Goal: Information Seeking & Learning: Learn about a topic

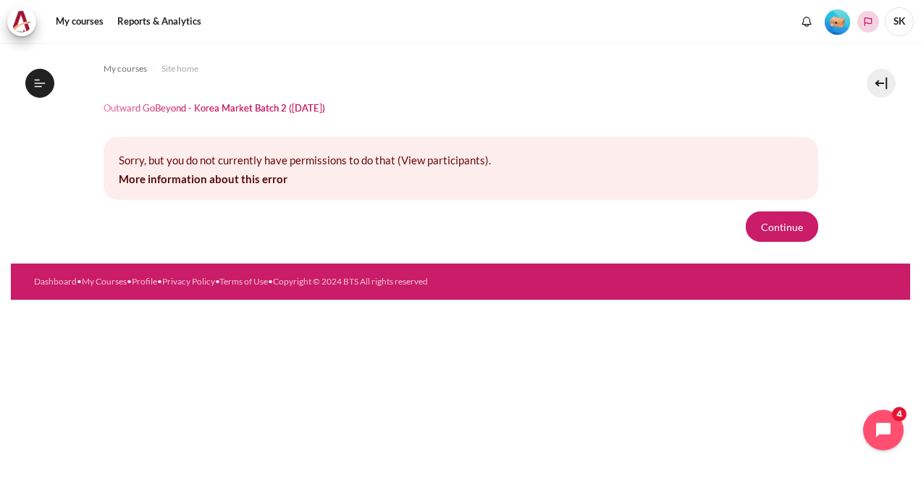
click at [866, 25] on polyline "Languages" at bounding box center [868, 22] width 12 height 12
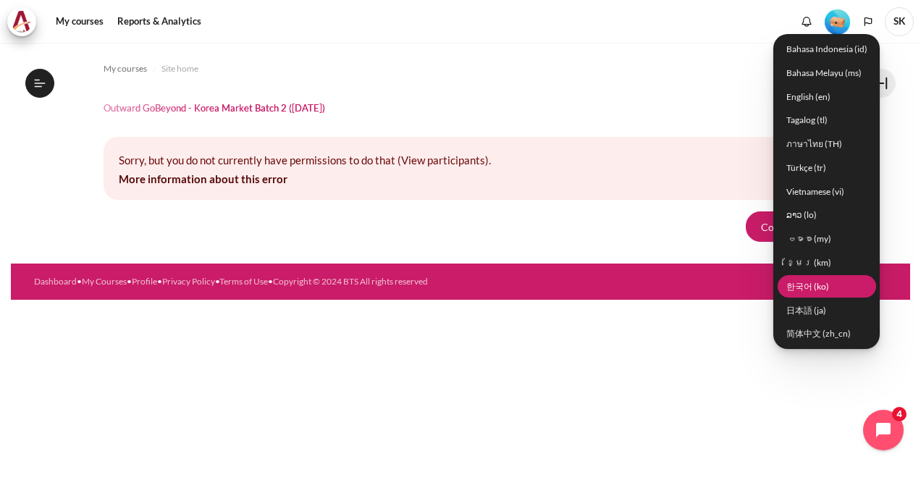
click at [807, 281] on link "한국어 ‎(ko)‎" at bounding box center [827, 286] width 98 height 22
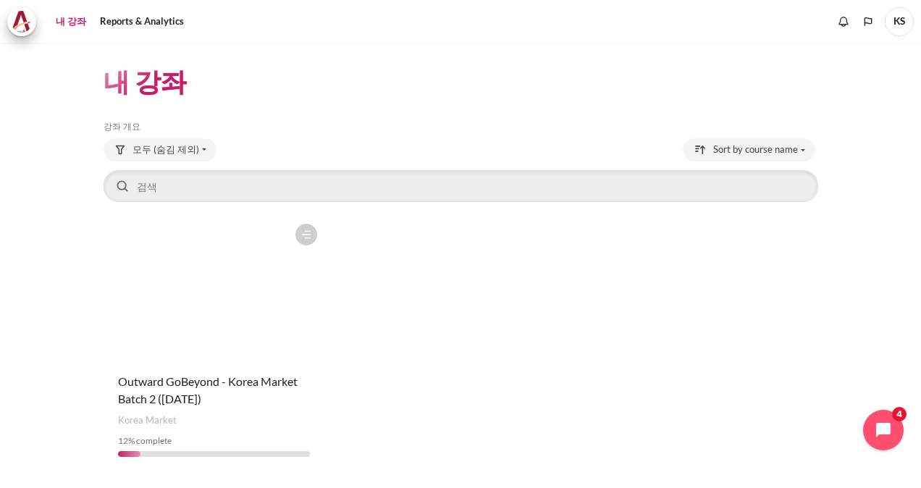
click at [206, 308] on figure "내용" at bounding box center [214, 288] width 221 height 145
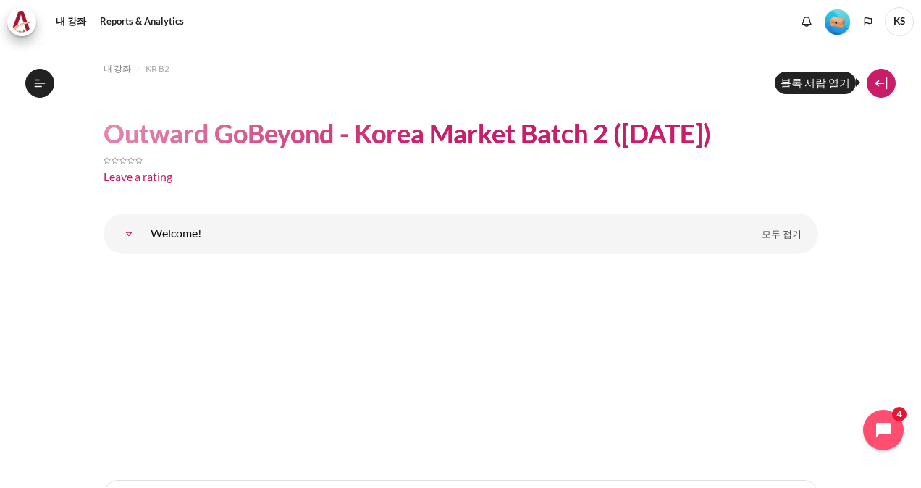
click at [888, 84] on button at bounding box center [881, 83] width 29 height 29
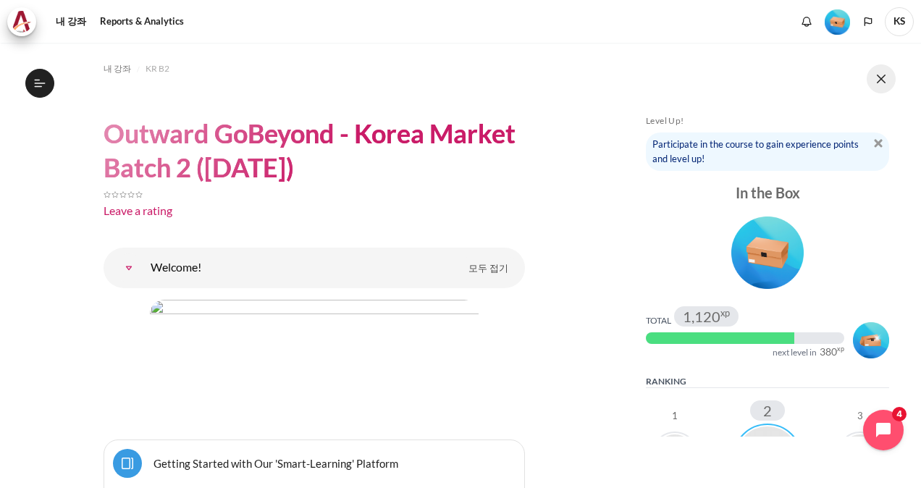
click at [888, 77] on button at bounding box center [881, 78] width 29 height 29
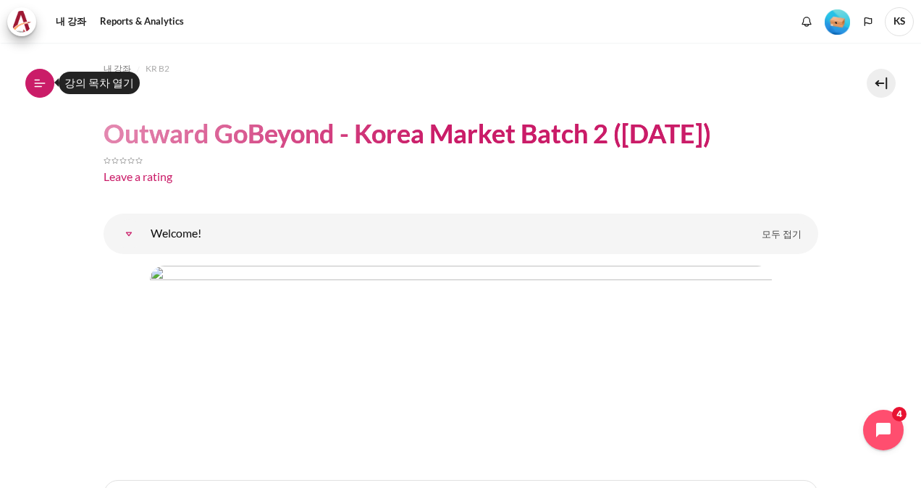
click at [41, 86] on icon at bounding box center [39, 86] width 8 height 1
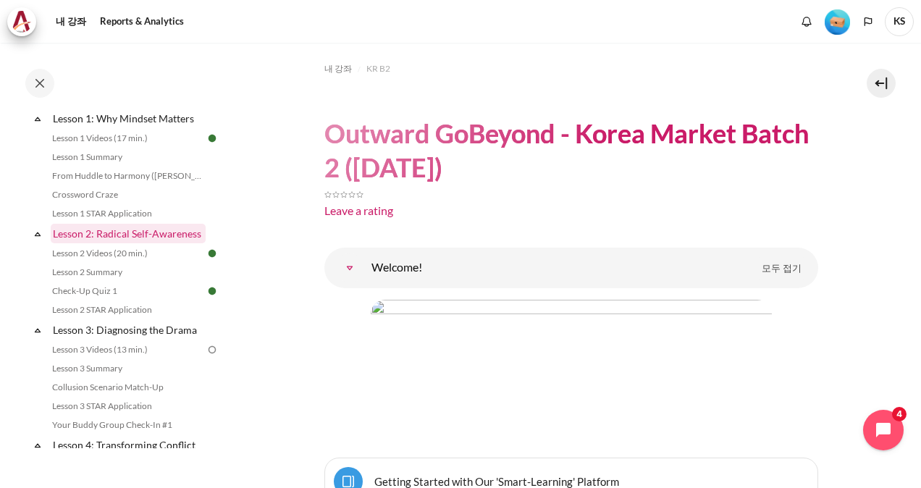
scroll to position [290, 0]
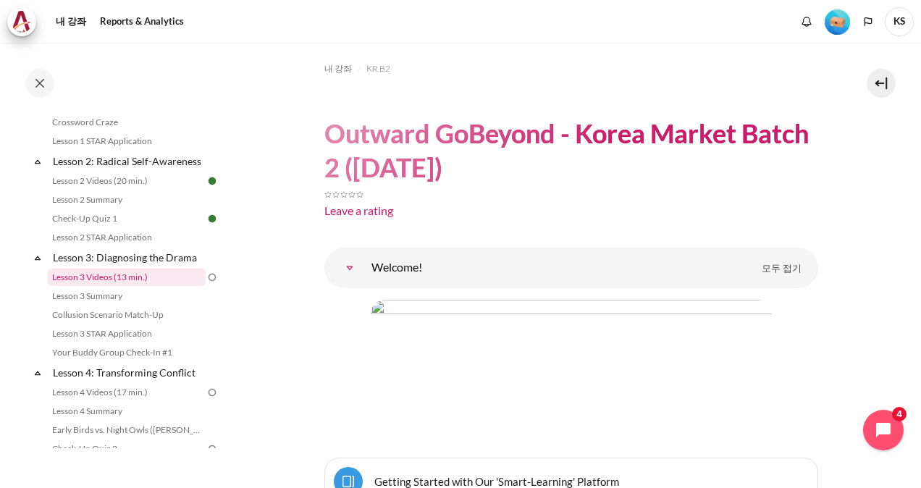
click at [111, 286] on link "Lesson 3 Videos (13 min.)" at bounding box center [127, 277] width 158 height 17
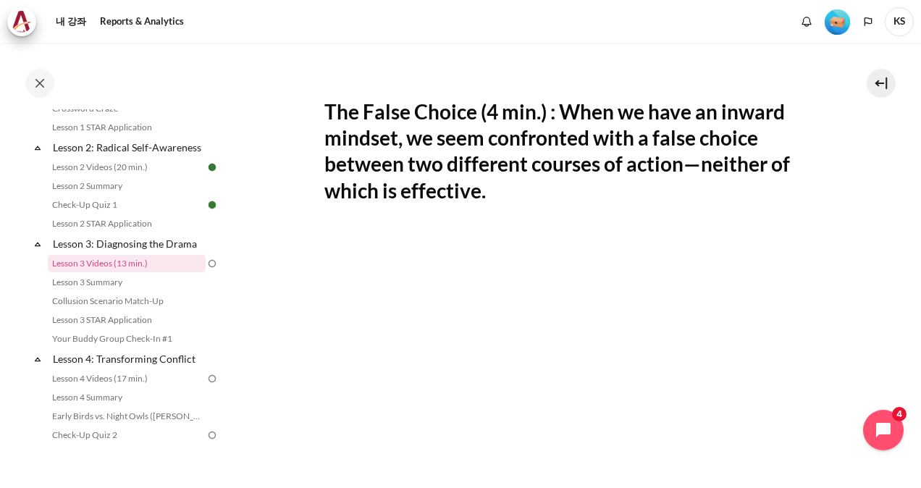
scroll to position [379, 0]
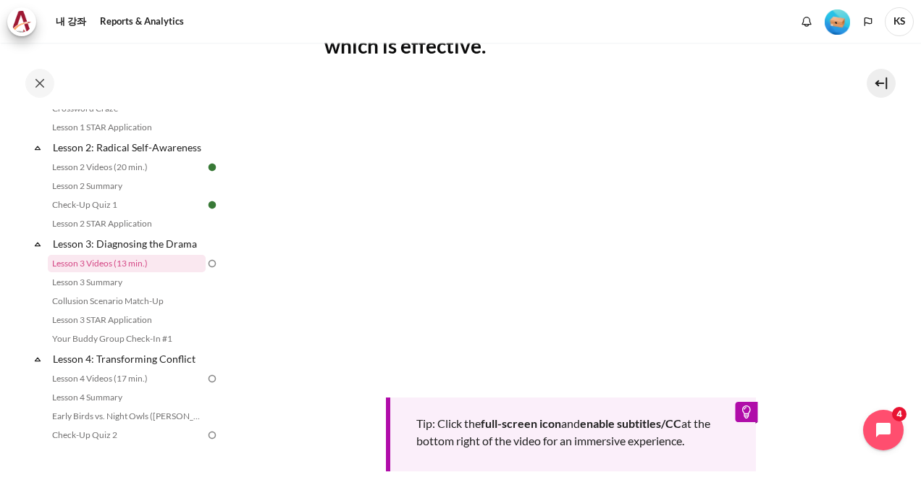
click at [612, 380] on div "Tip: Click the full-screen icon and enable subtitles/CC at the bottom right of …" at bounding box center [571, 278] width 494 height 387
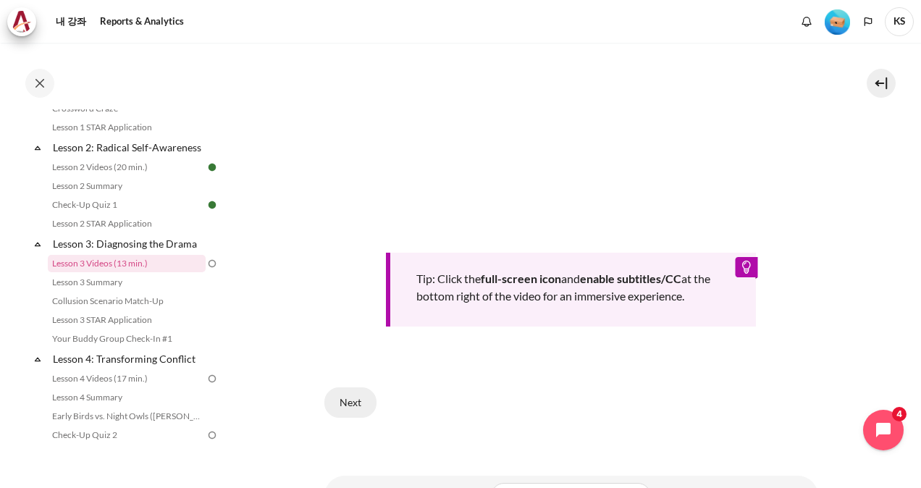
click at [353, 401] on button "Next" at bounding box center [350, 402] width 52 height 30
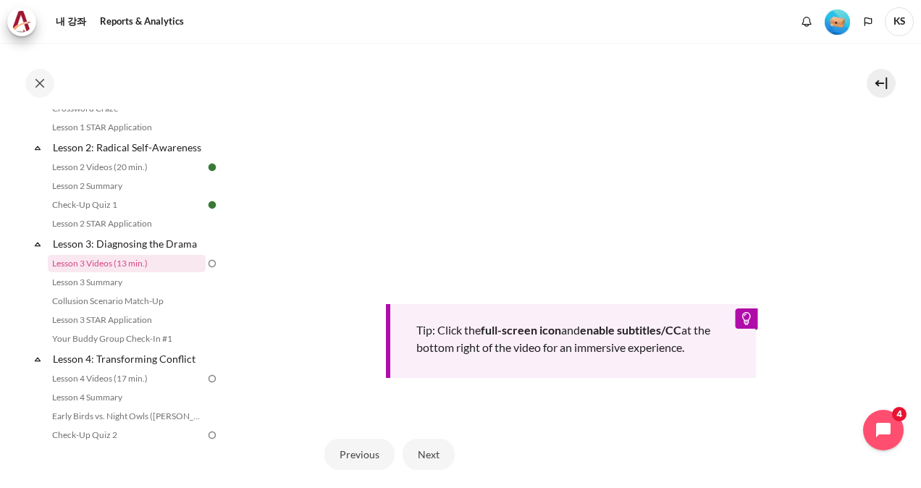
scroll to position [571, 0]
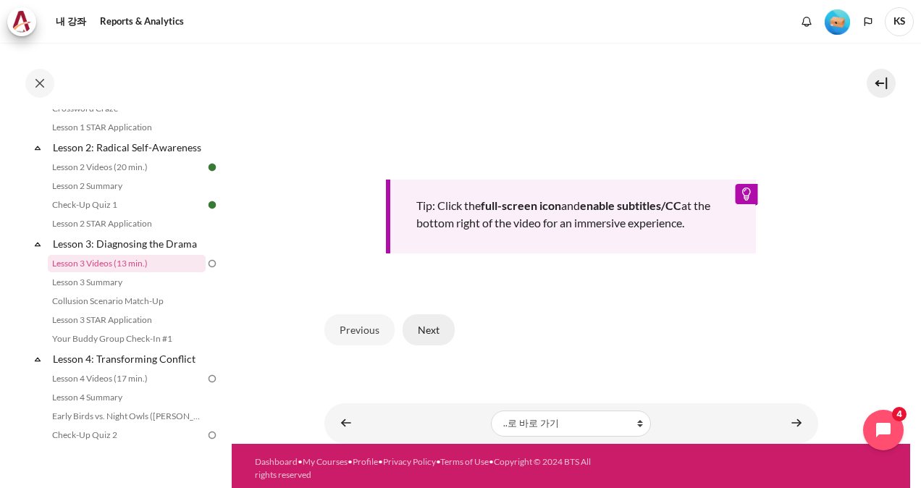
click at [442, 328] on button "Next" at bounding box center [429, 329] width 52 height 30
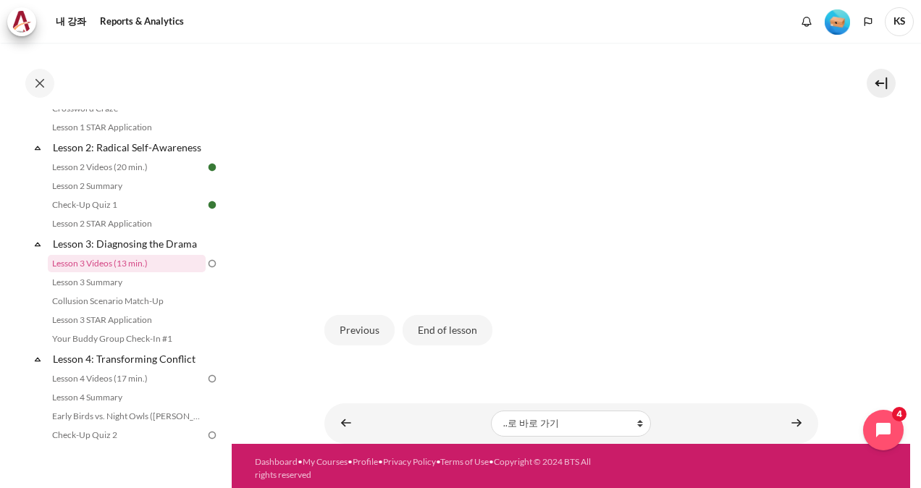
scroll to position [14, 0]
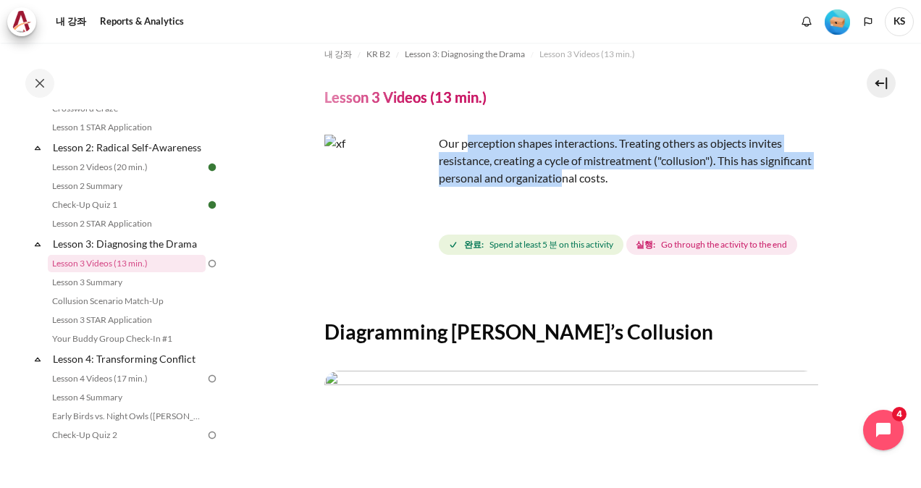
drag, startPoint x: 501, startPoint y: 148, endPoint x: 620, endPoint y: 178, distance: 122.6
click at [620, 178] on p "Our perception shapes interactions. Treating others as objects invites resistan…" at bounding box center [571, 161] width 494 height 52
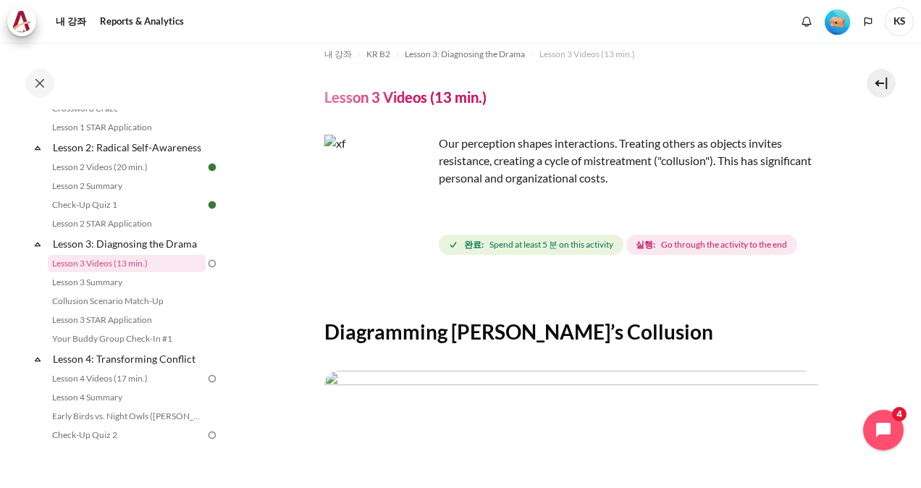
drag, startPoint x: 620, startPoint y: 178, endPoint x: 672, endPoint y: 195, distance: 55.0
click at [672, 195] on div "Our perception shapes interactions. Treating others as objects invites resistan…" at bounding box center [571, 172] width 494 height 75
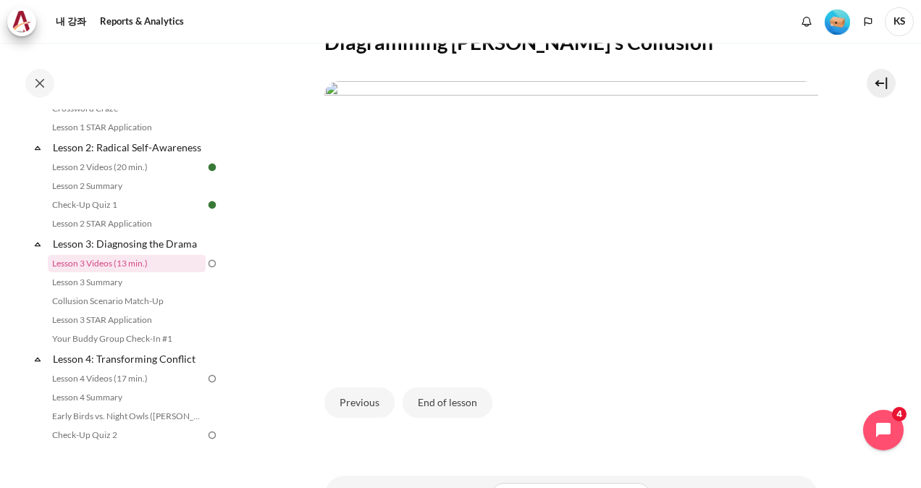
scroll to position [377, 0]
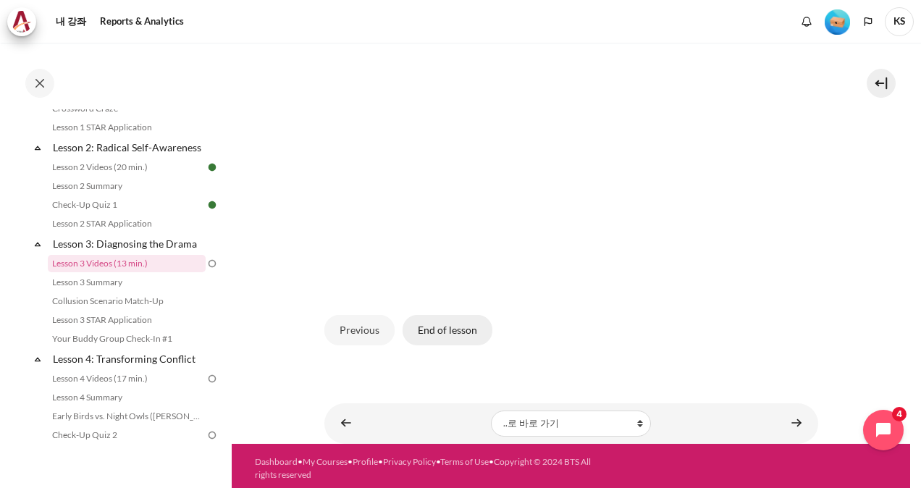
click at [470, 326] on button "End of lesson" at bounding box center [448, 330] width 90 height 30
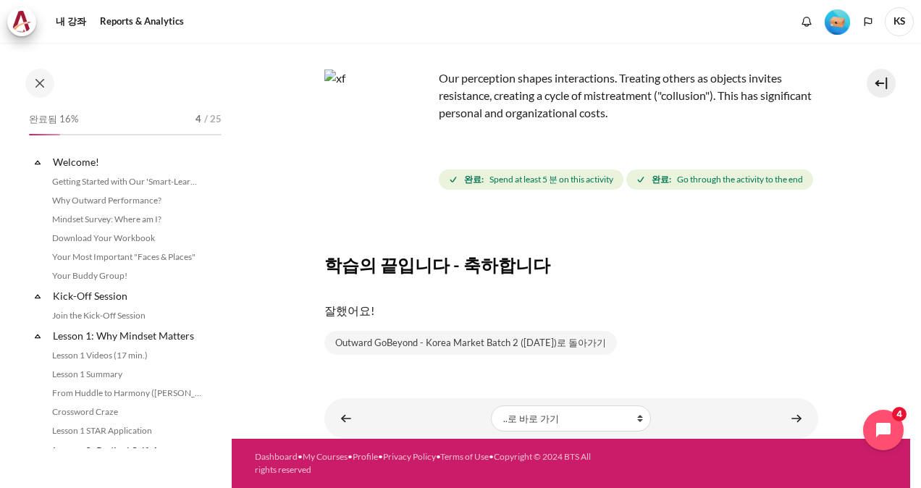
scroll to position [303, 0]
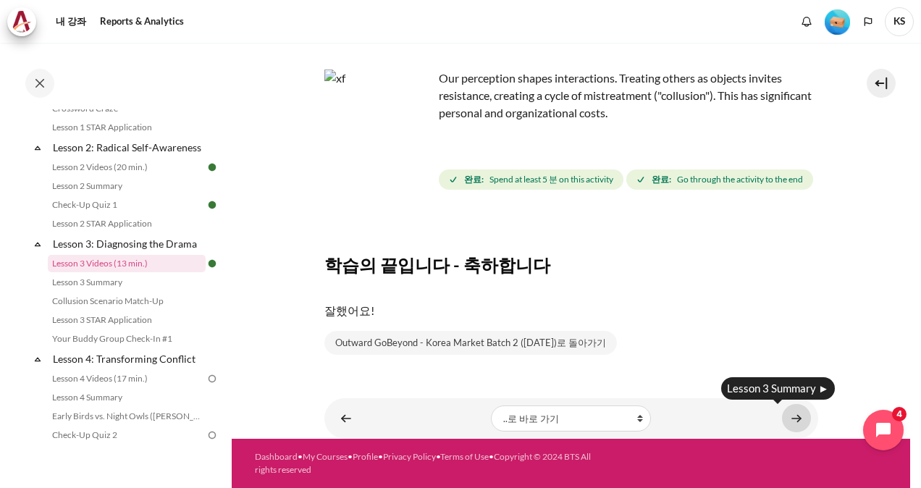
click at [786, 418] on link "내용" at bounding box center [796, 418] width 29 height 28
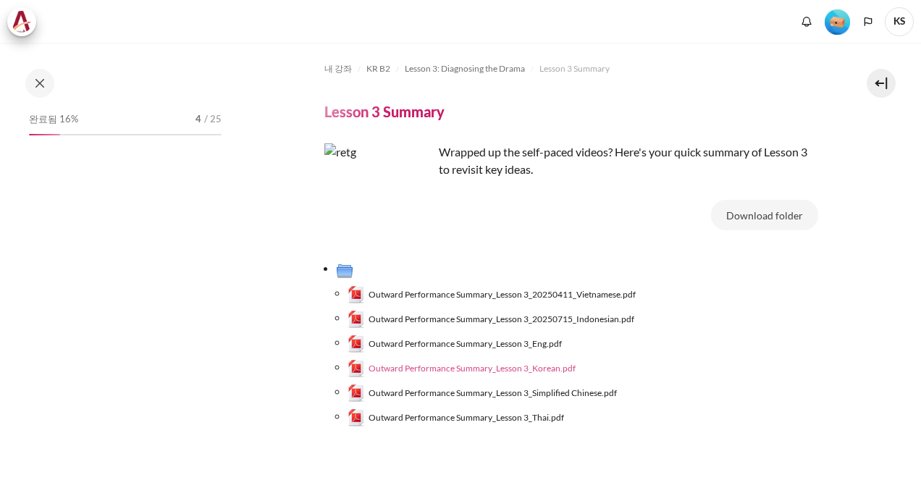
click at [526, 366] on span "Outward Performance Summary_Lesson 3_Korean.pdf" at bounding box center [472, 368] width 207 height 13
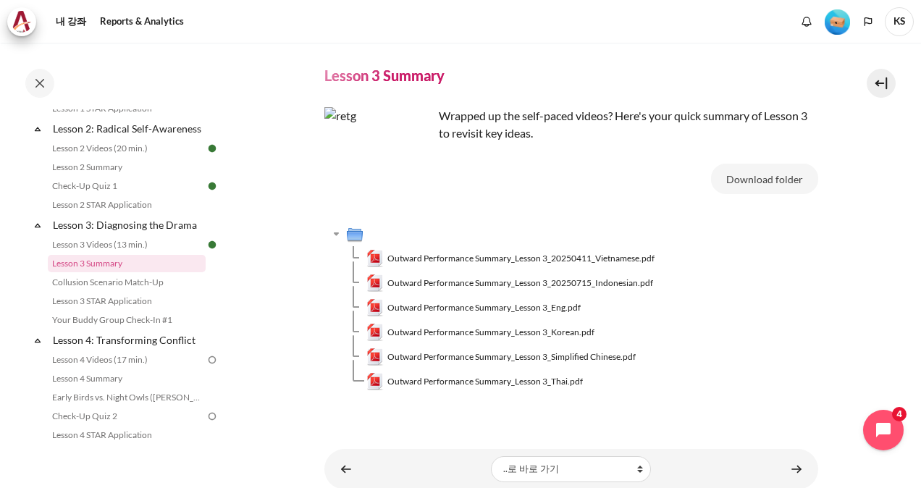
scroll to position [86, 0]
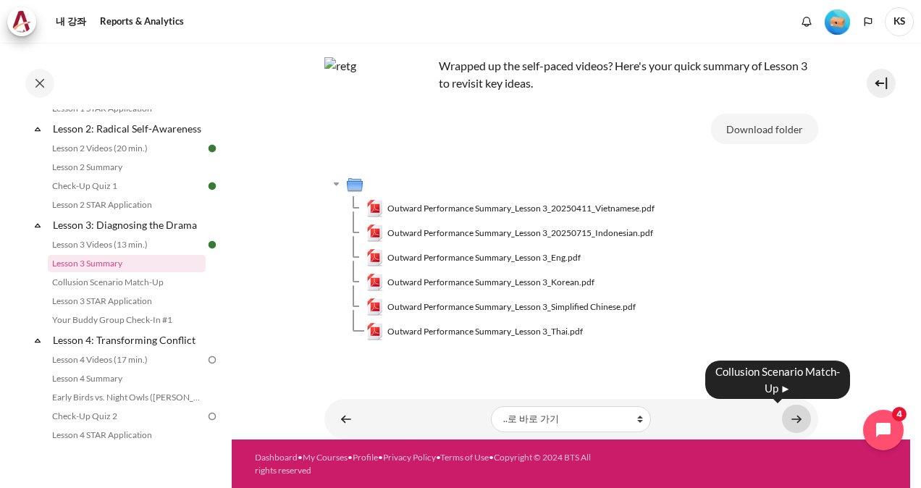
click at [799, 419] on link "내용" at bounding box center [796, 419] width 29 height 28
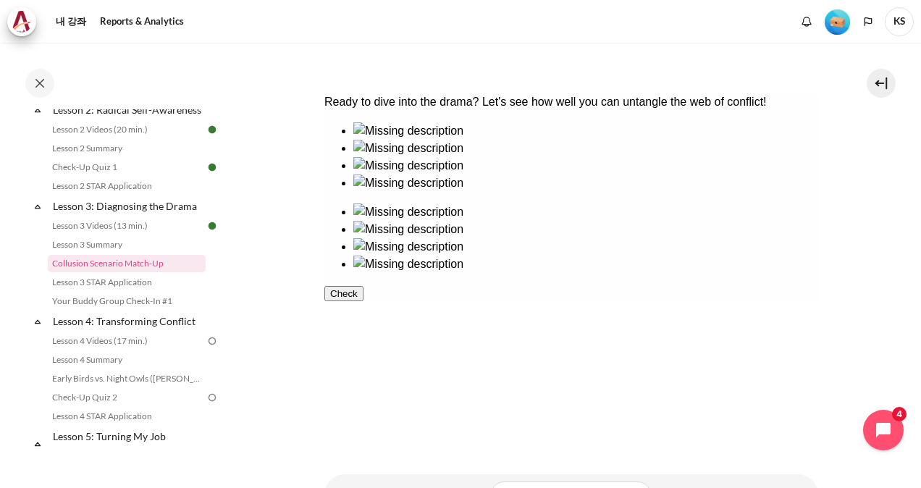
scroll to position [333, 0]
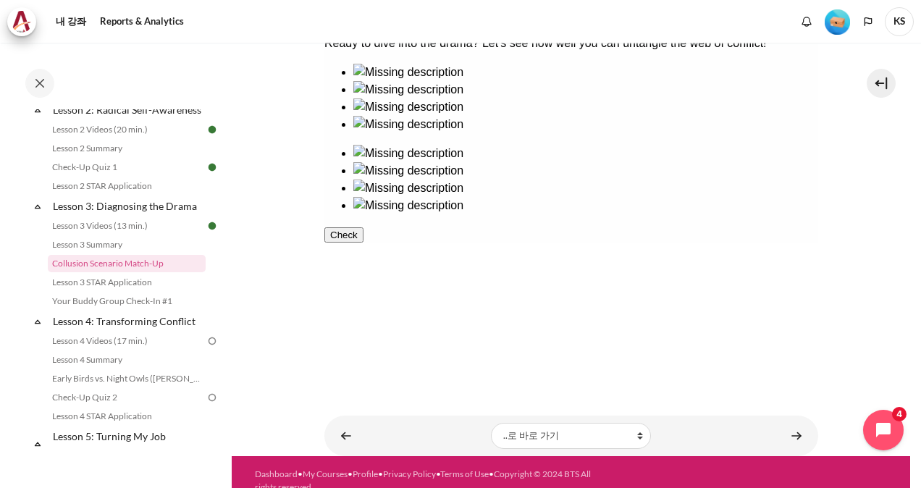
click at [363, 243] on button "Check" at bounding box center [343, 234] width 39 height 15
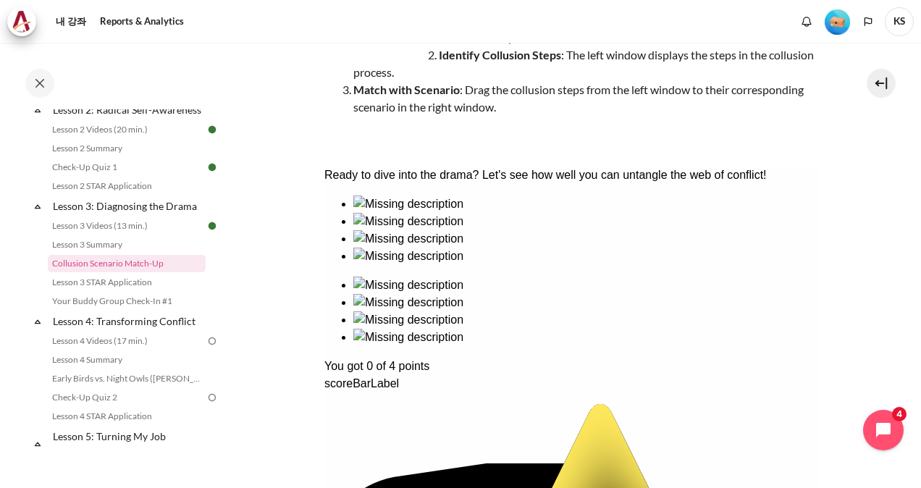
scroll to position [116, 0]
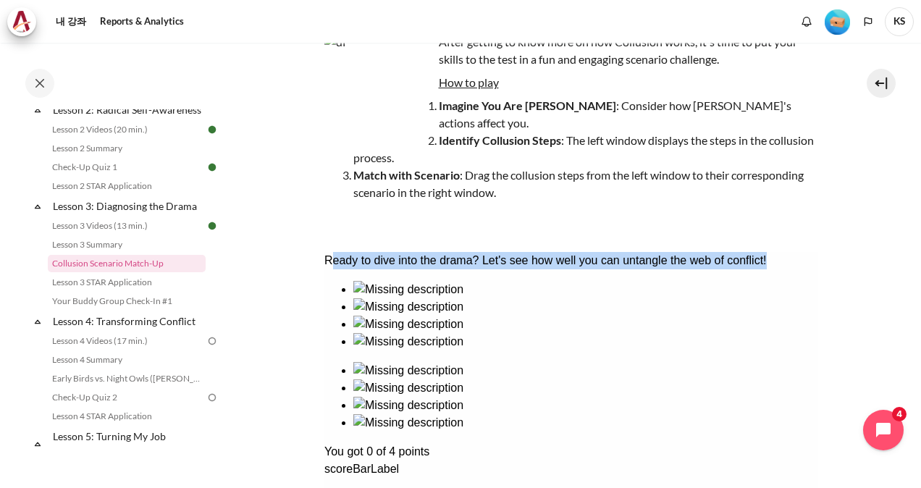
drag, startPoint x: 344, startPoint y: 275, endPoint x: 492, endPoint y: 286, distance: 148.1
click at [492, 269] on div "Ready to dive into the drama? Let's see how well you can untangle the web of co…" at bounding box center [571, 260] width 494 height 17
drag, startPoint x: 492, startPoint y: 286, endPoint x: 460, endPoint y: 288, distance: 31.2
click at [460, 269] on div "Ready to dive into the drama? Let's see how well you can untangle the web of co…" at bounding box center [571, 260] width 494 height 17
click at [447, 269] on div "Ready to dive into the drama? Let's see how well you can untangle the web of co…" at bounding box center [571, 260] width 494 height 17
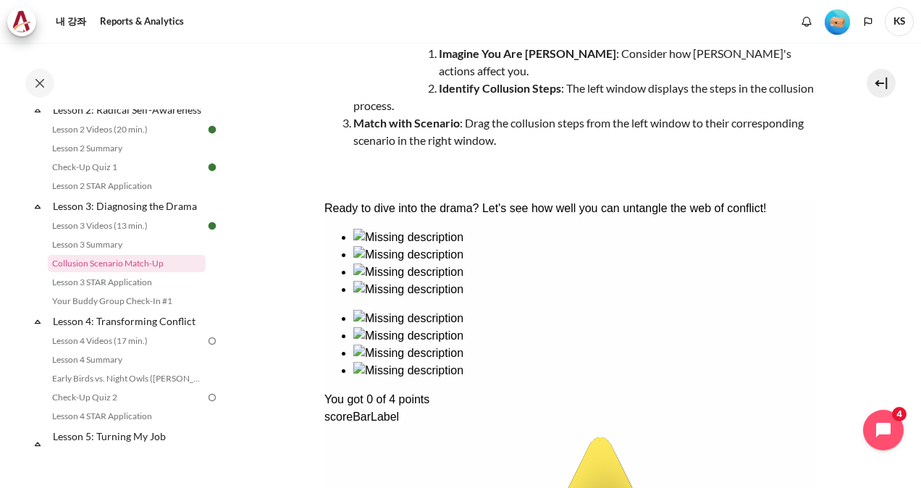
scroll to position [188, 0]
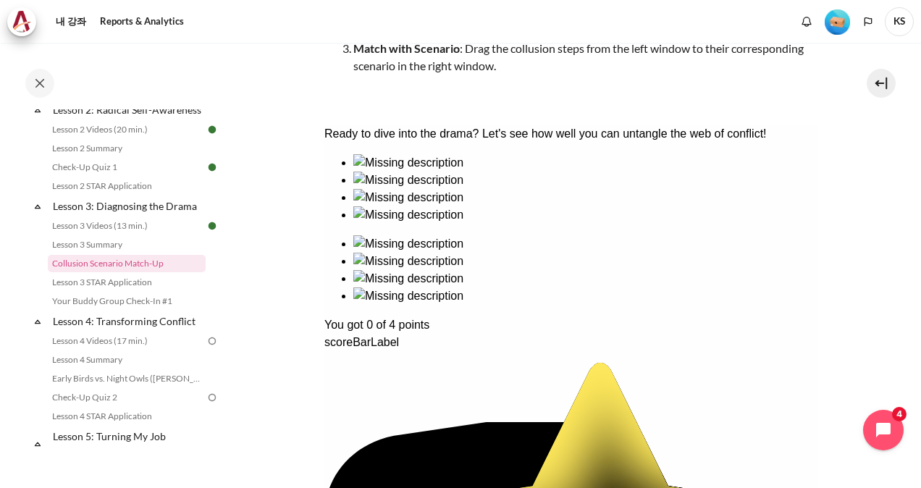
scroll to position [333, 0]
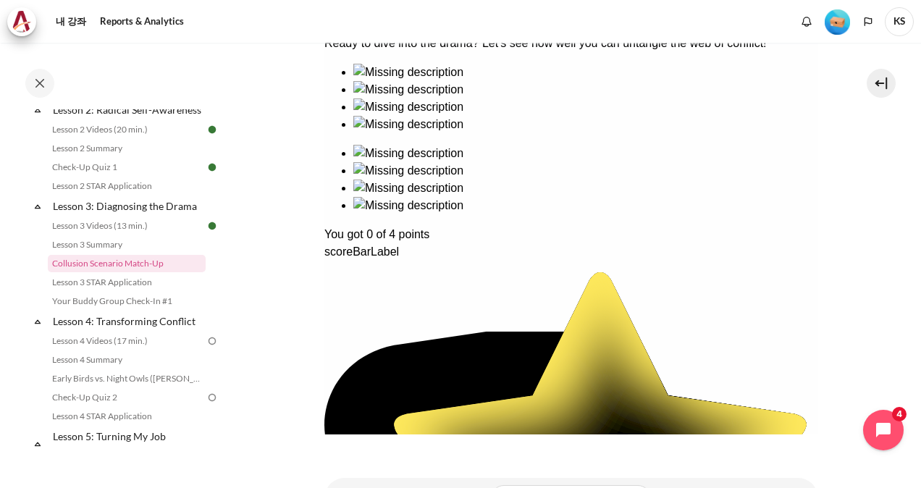
click at [498, 176] on div "Ready to dive into the drama? Let's see how well you can untangle the web of co…" at bounding box center [571, 376] width 494 height 683
drag, startPoint x: 348, startPoint y: 145, endPoint x: 415, endPoint y: 164, distance: 70.1
click at [356, 145] on div "Ready to dive into the drama? Let's see how well you can untangle the web of co…" at bounding box center [571, 376] width 494 height 683
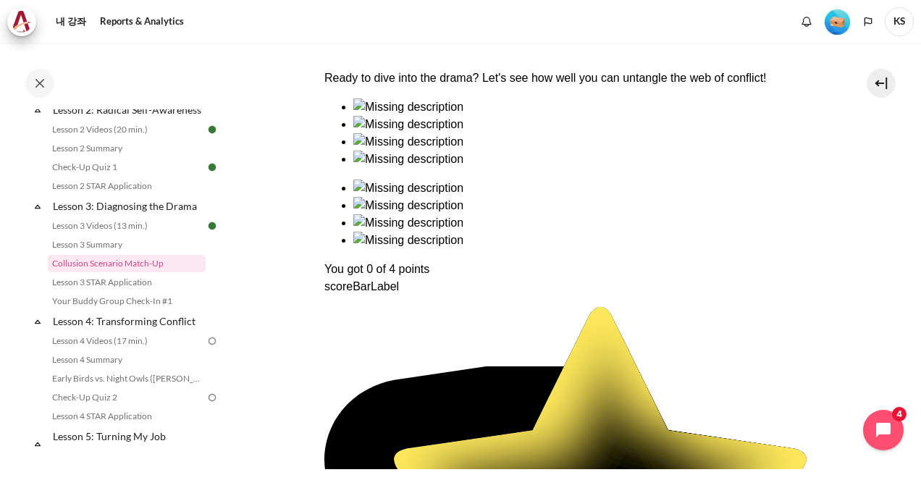
scroll to position [395, 0]
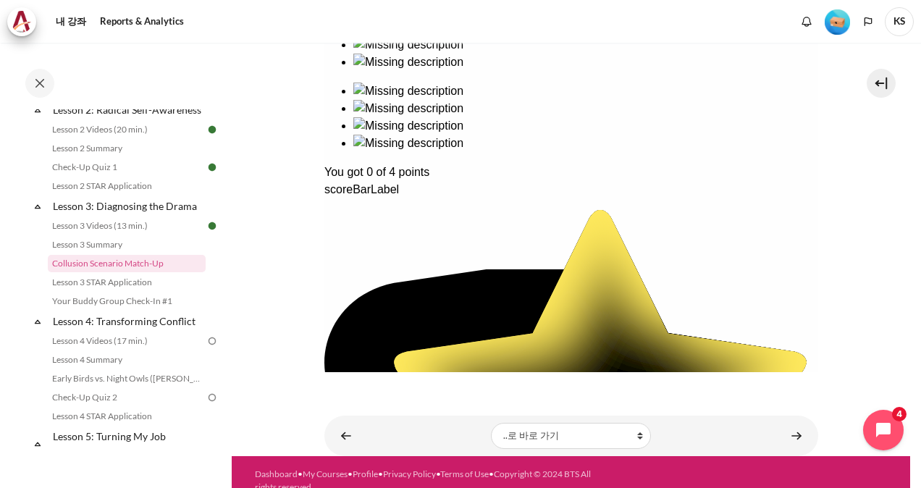
drag, startPoint x: 408, startPoint y: 345, endPoint x: 419, endPoint y: 343, distance: 11.0
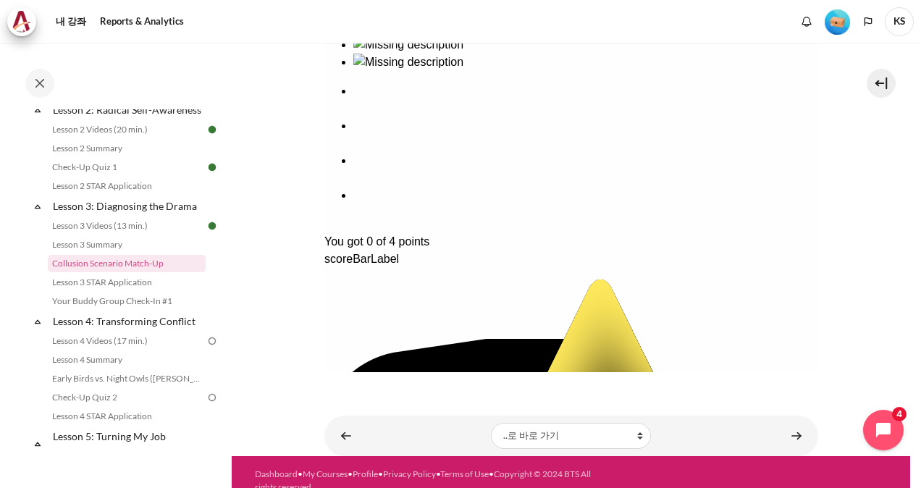
scroll to position [323, 0]
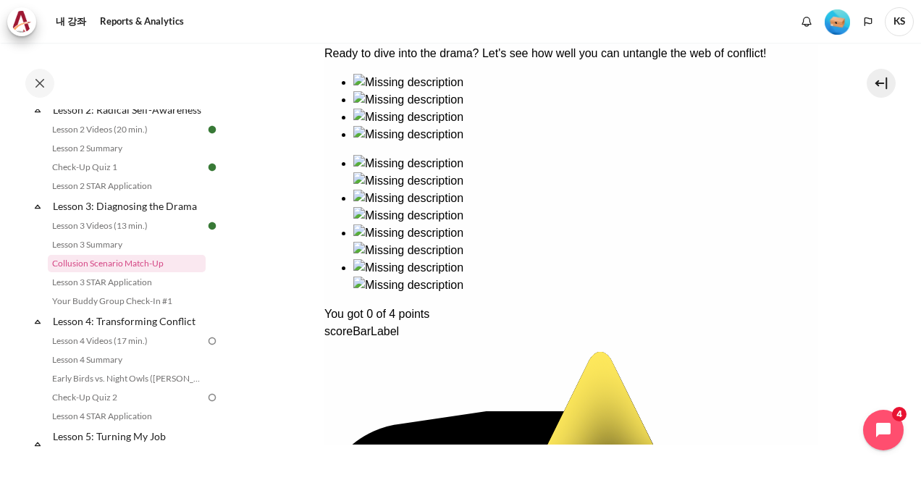
click at [642, 154] on div "Ready to dive into the drama? Let's see how well you can untangle the web of co…" at bounding box center [571, 412] width 494 height 735
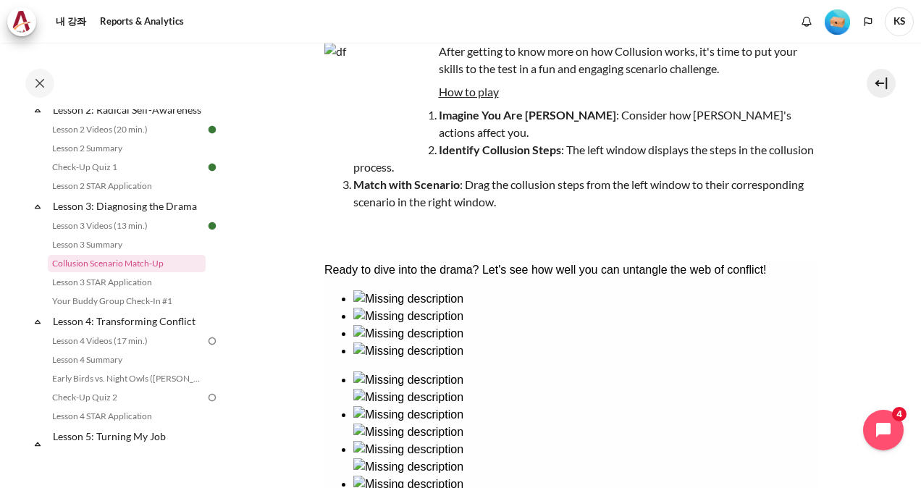
scroll to position [106, 0]
drag, startPoint x: 783, startPoint y: 379, endPoint x: 770, endPoint y: 379, distance: 12.3
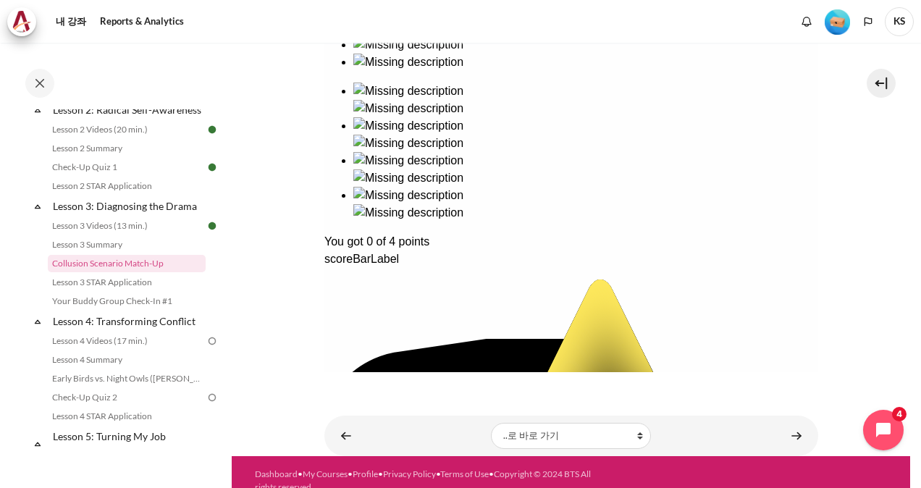
click at [411, 251] on div "You got 0 of 4 points" at bounding box center [571, 241] width 494 height 17
click at [449, 339] on icon at bounding box center [460, 471] width 272 height 265
click at [355, 424] on link "내용" at bounding box center [346, 435] width 29 height 28
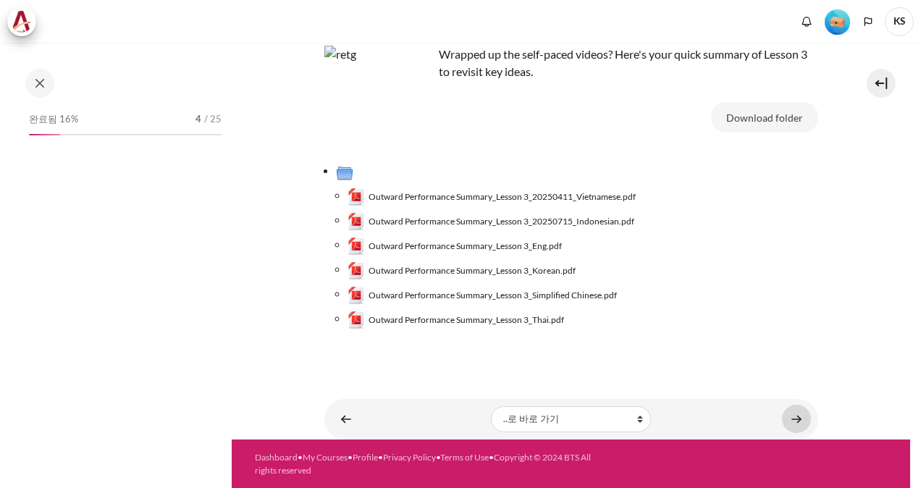
scroll to position [86, 0]
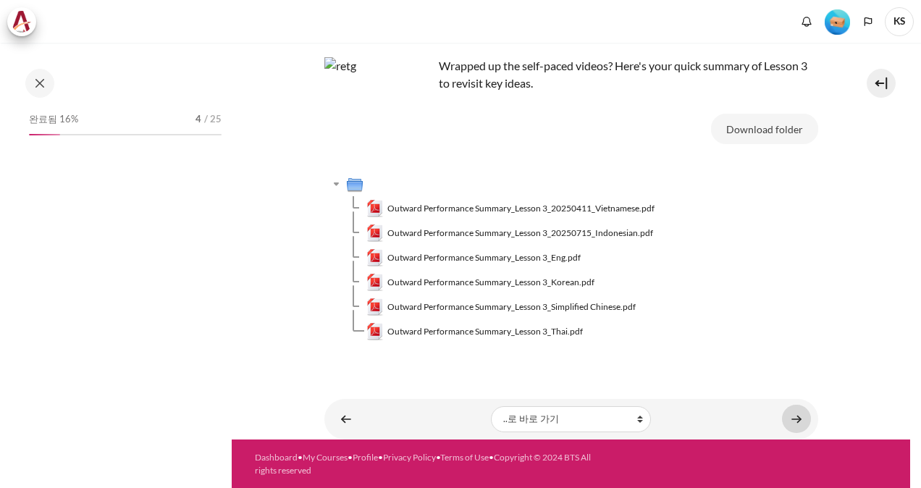
click at [786, 424] on link "내용" at bounding box center [796, 419] width 29 height 28
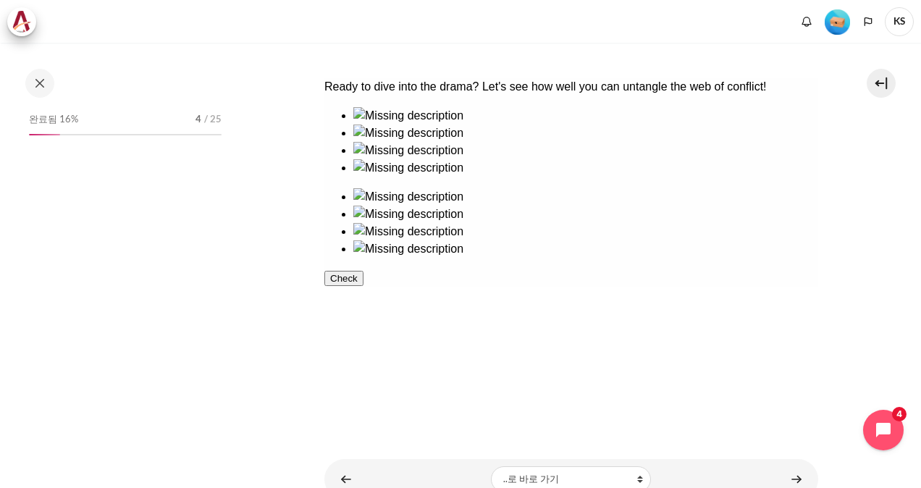
scroll to position [341, 0]
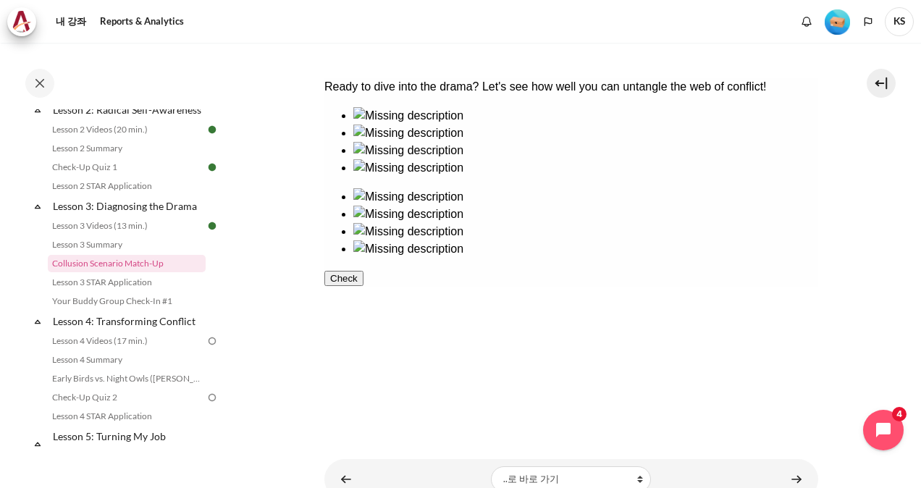
drag, startPoint x: 707, startPoint y: 289, endPoint x: 704, endPoint y: 315, distance: 26.3
click at [704, 258] on ul at bounding box center [571, 223] width 494 height 70
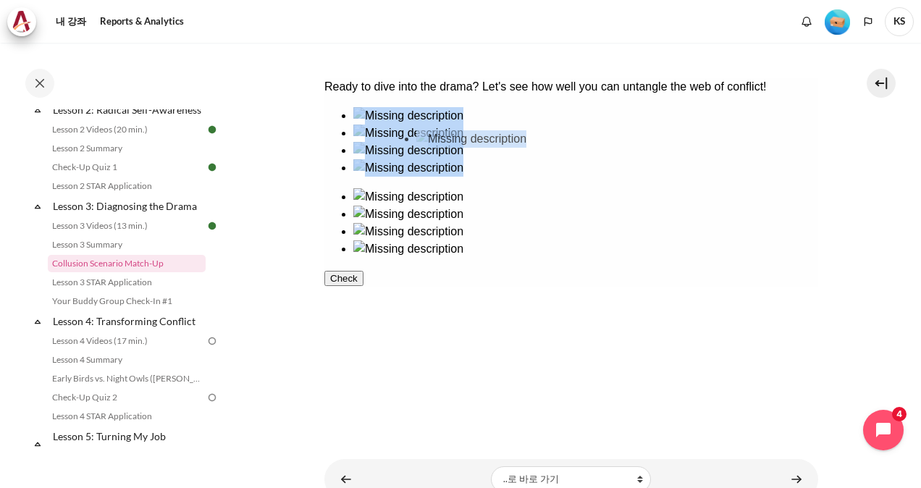
drag, startPoint x: 481, startPoint y: 184, endPoint x: 464, endPoint y: 169, distance: 22.6
click at [464, 169] on ul at bounding box center [571, 142] width 494 height 70
drag, startPoint x: 481, startPoint y: 194, endPoint x: 639, endPoint y: 252, distance: 168.1
click at [485, 142] on div at bounding box center [585, 142] width 465 height 0
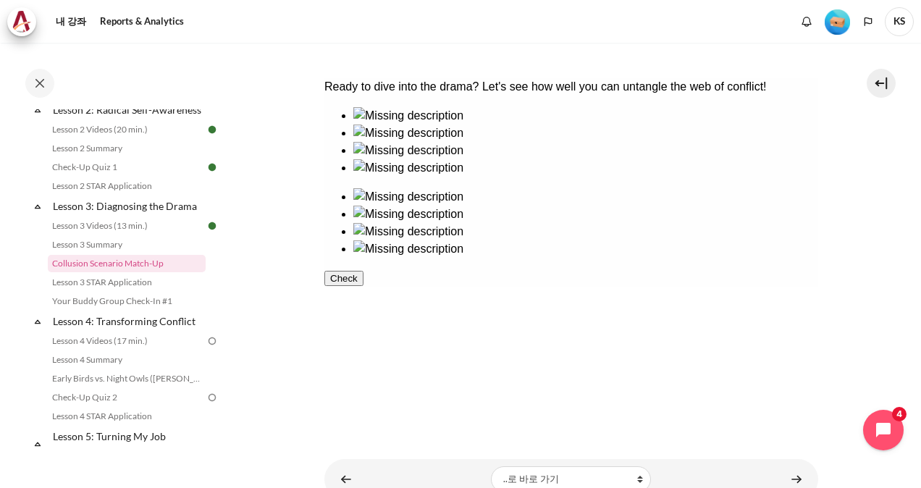
click at [740, 258] on div at bounding box center [585, 258] width 465 height 0
click at [377, 125] on div at bounding box center [585, 125] width 465 height 0
click at [736, 223] on div at bounding box center [585, 223] width 465 height 0
click at [497, 177] on div at bounding box center [585, 177] width 465 height 0
click at [628, 258] on div at bounding box center [585, 258] width 465 height 0
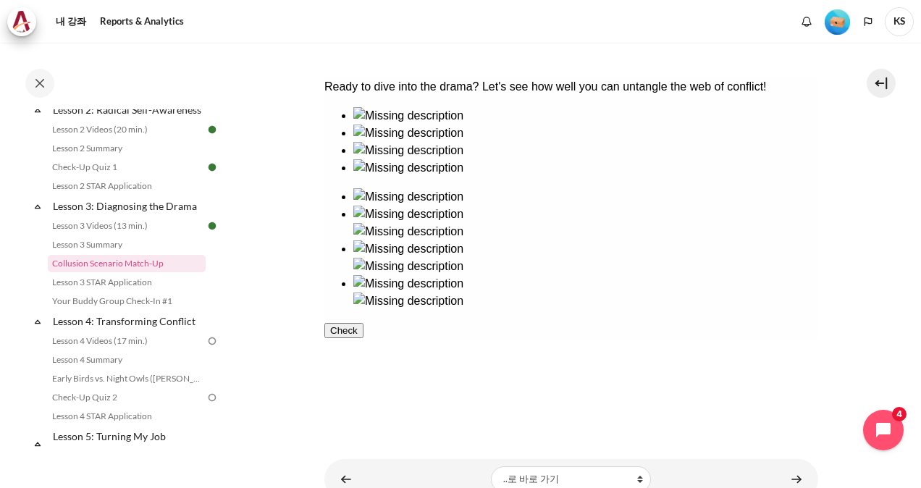
click at [416, 159] on div at bounding box center [585, 159] width 465 height 0
click at [611, 206] on div at bounding box center [585, 206] width 465 height 0
click at [363, 356] on button "Check" at bounding box center [343, 347] width 39 height 15
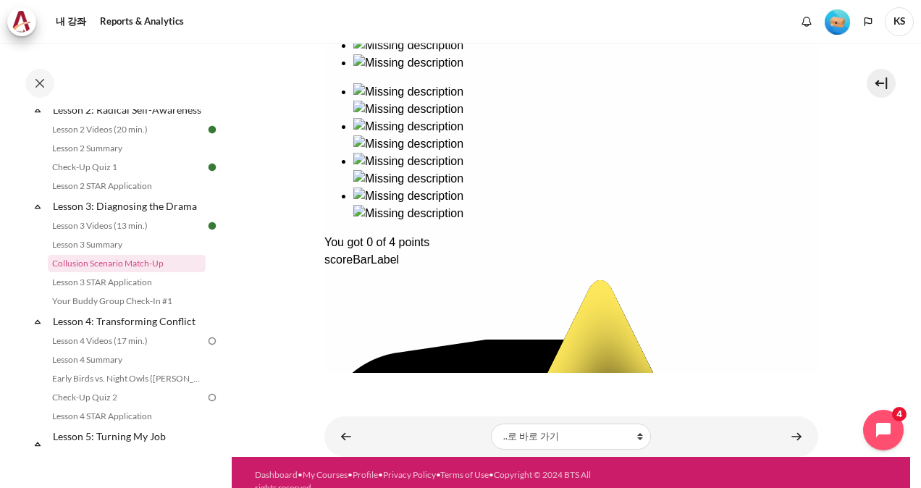
scroll to position [395, 0]
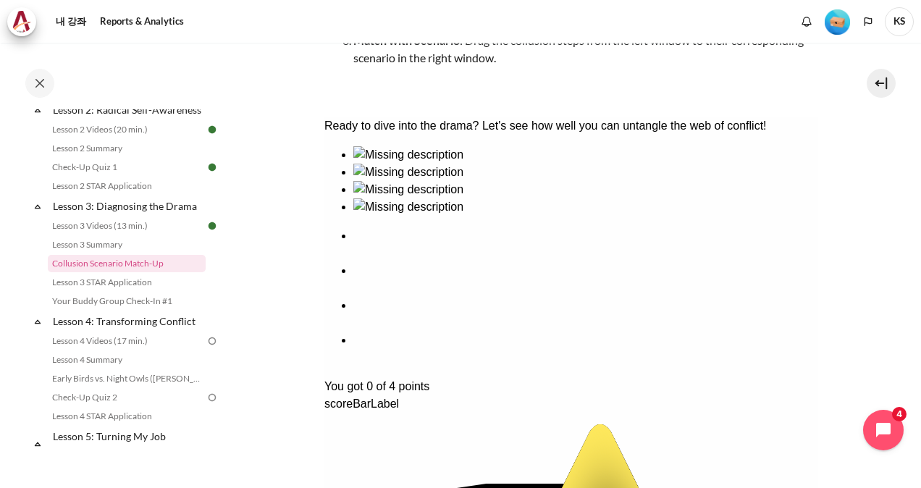
scroll to position [323, 0]
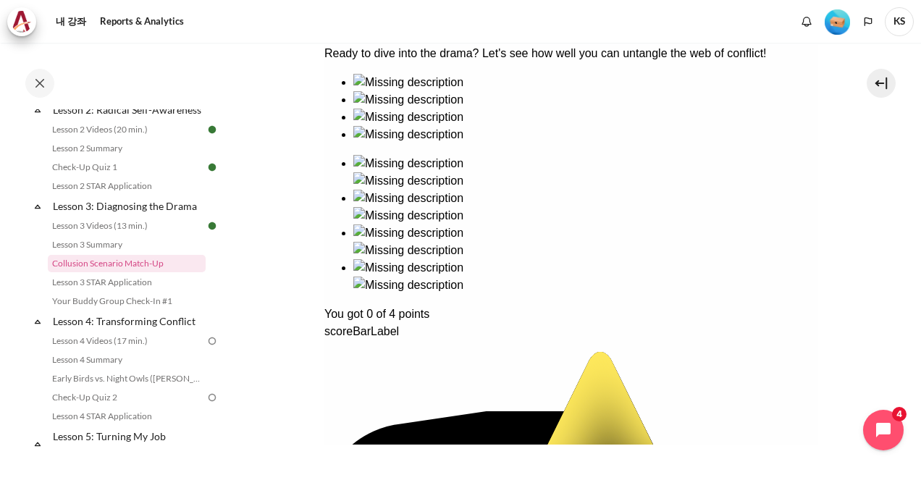
click at [628, 236] on div "Ready to dive into the drama? Let's see how well you can untangle the web of co…" at bounding box center [571, 412] width 494 height 735
click at [634, 180] on div "Ready to dive into the drama? Let's see how well you can untangle the web of co…" at bounding box center [571, 412] width 494 height 735
drag, startPoint x: 446, startPoint y: 374, endPoint x: 594, endPoint y: 369, distance: 147.8
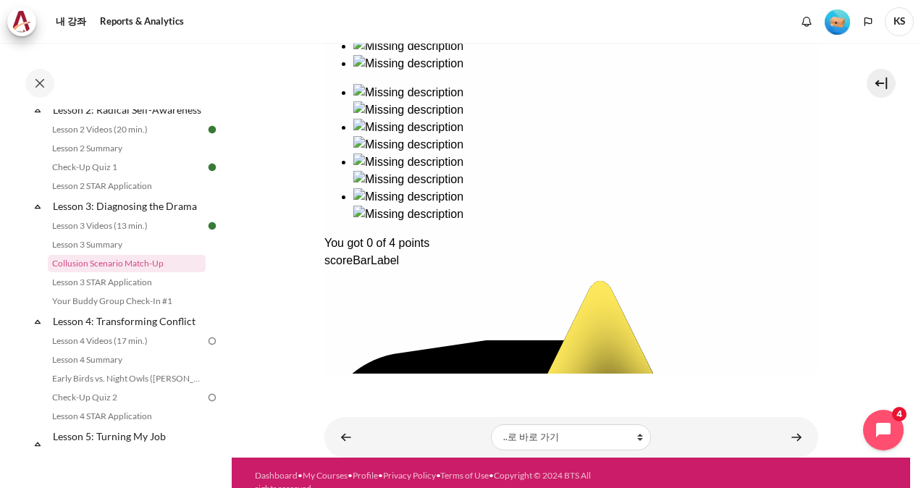
scroll to position [395, 0]
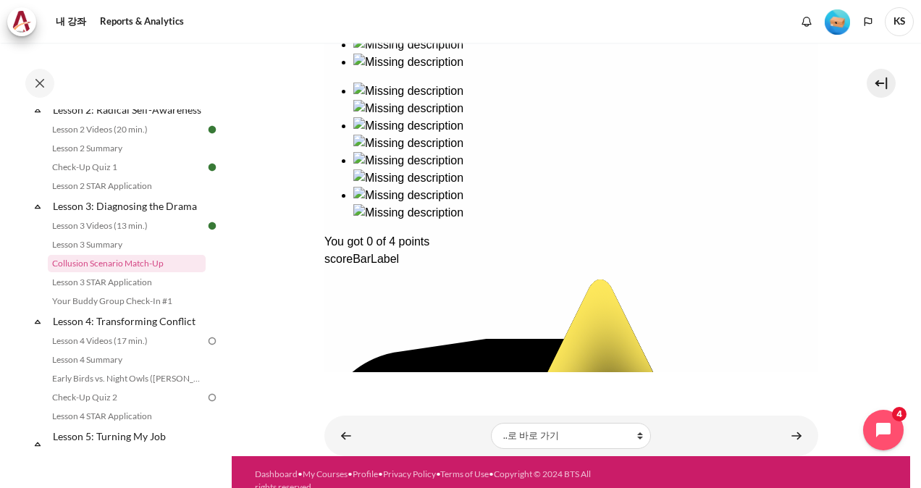
click at [447, 251] on div "You got 0 of 4 points" at bounding box center [571, 241] width 494 height 17
click at [390, 160] on div "Ready to dive into the drama? Let's see how well you can untangle the web of co…" at bounding box center [571, 339] width 494 height 735
drag, startPoint x: 377, startPoint y: 137, endPoint x: 453, endPoint y: 206, distance: 102.5
click at [382, 142] on div "Ready to dive into the drama? Let's see how well you can untangle the web of co…" at bounding box center [571, 339] width 494 height 735
click at [493, 245] on div "Ready to dive into the drama? Let's see how well you can untangle the web of co…" at bounding box center [571, 339] width 494 height 735
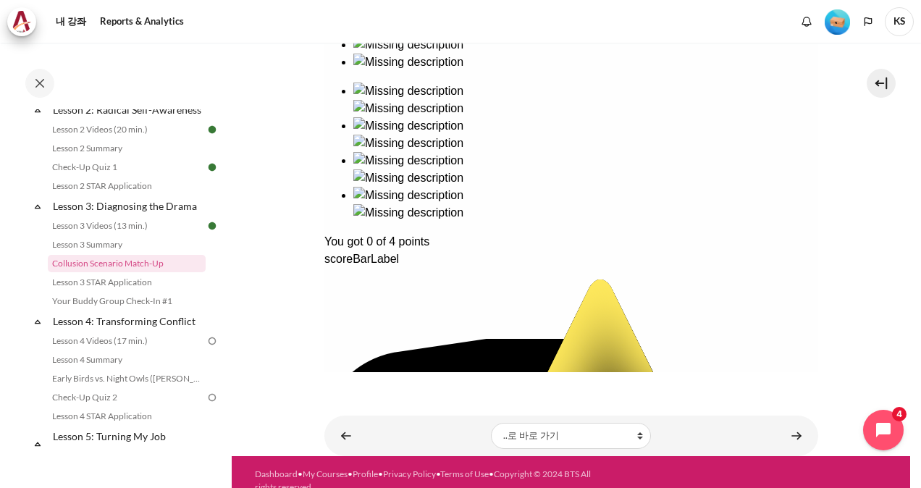
click at [662, 315] on div "You got 0 of 4 points scoreBarLabel star 0 / 4" at bounding box center [571, 470] width 494 height 474
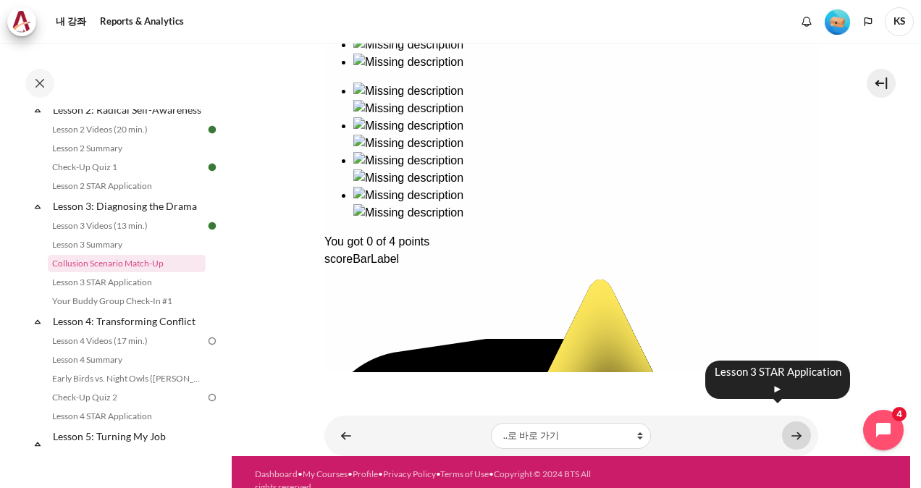
click at [784, 421] on link "내용" at bounding box center [796, 435] width 29 height 28
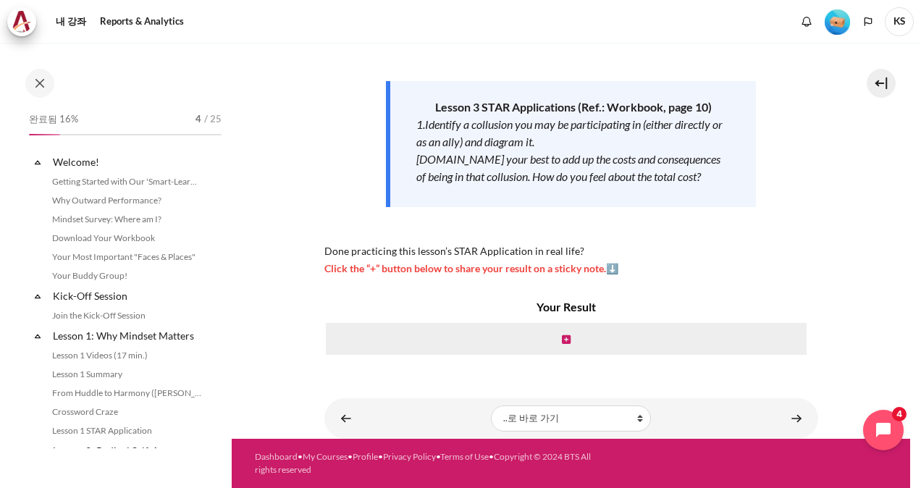
scroll to position [360, 0]
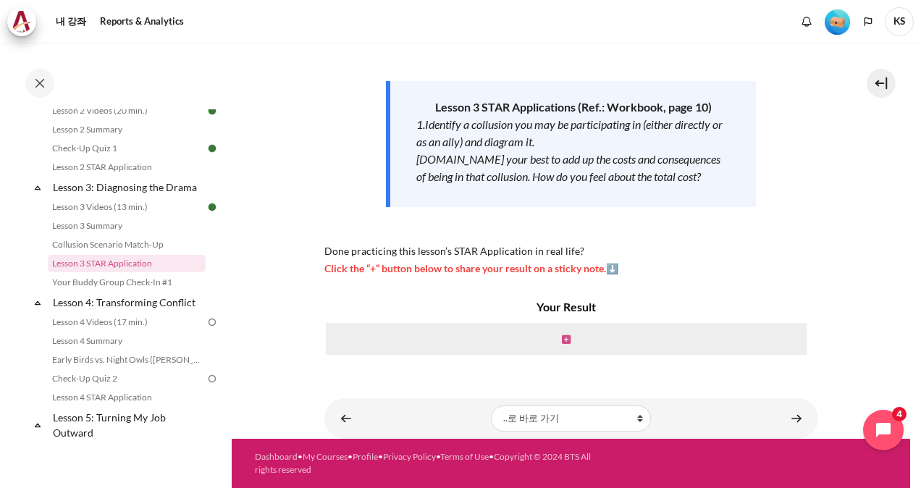
click at [566, 337] on icon "내용" at bounding box center [566, 340] width 9 height 10
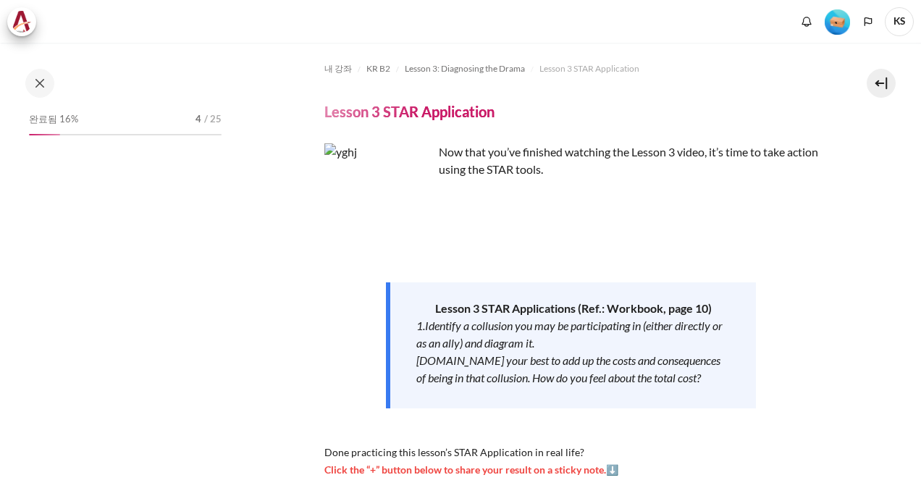
scroll to position [298, 0]
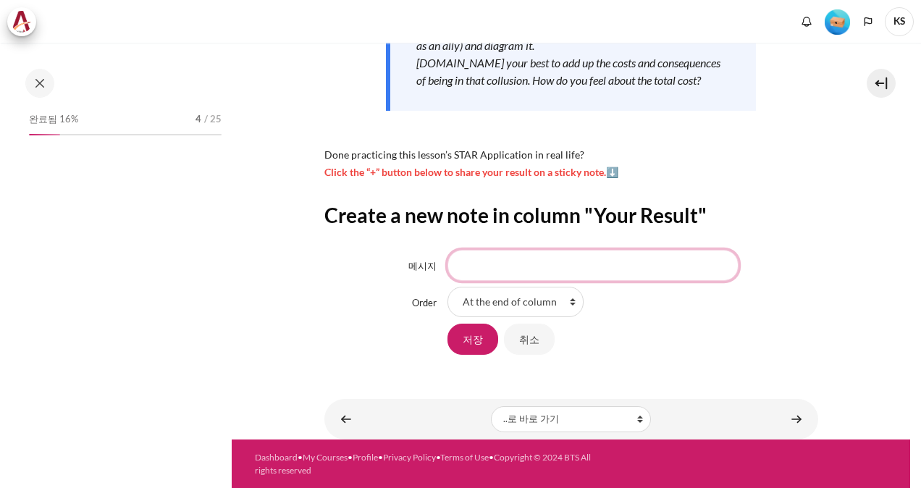
click at [479, 265] on input "메시지" at bounding box center [592, 265] width 291 height 30
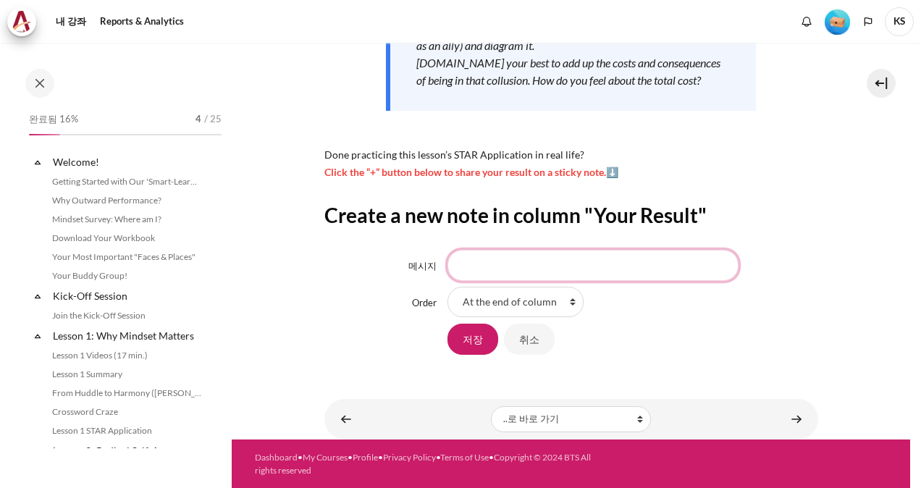
scroll to position [360, 0]
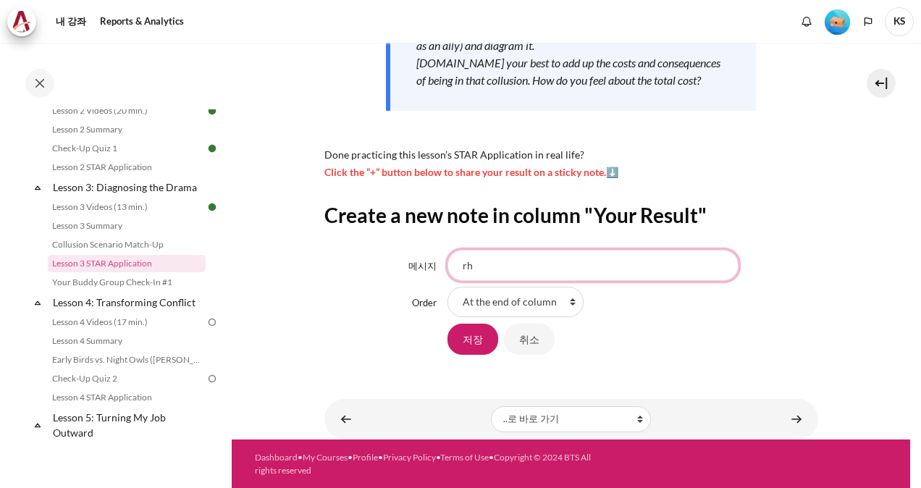
type input "r"
type input "공모"
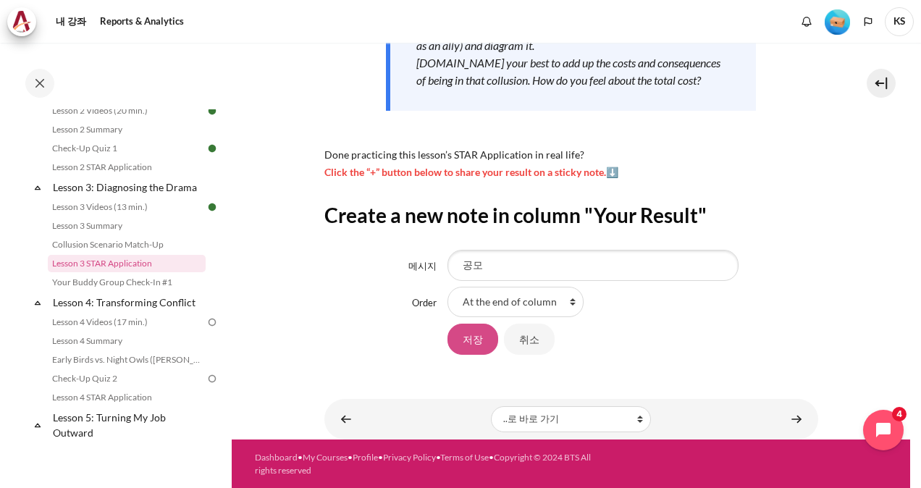
click at [475, 345] on input "저장" at bounding box center [472, 339] width 51 height 30
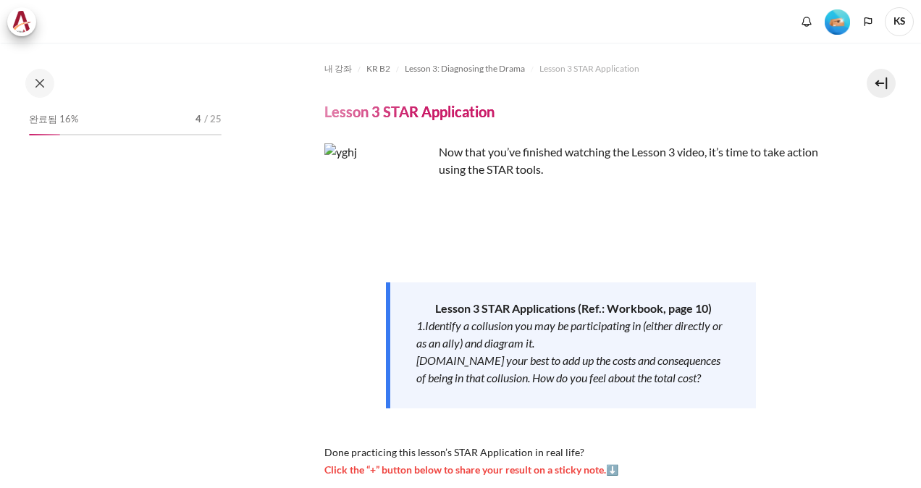
scroll to position [304, 0]
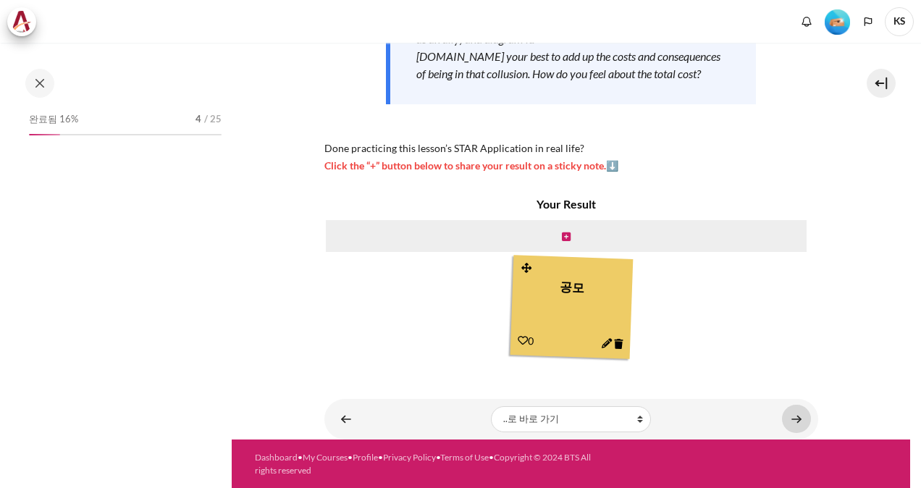
click at [786, 419] on link "내용" at bounding box center [796, 419] width 29 height 28
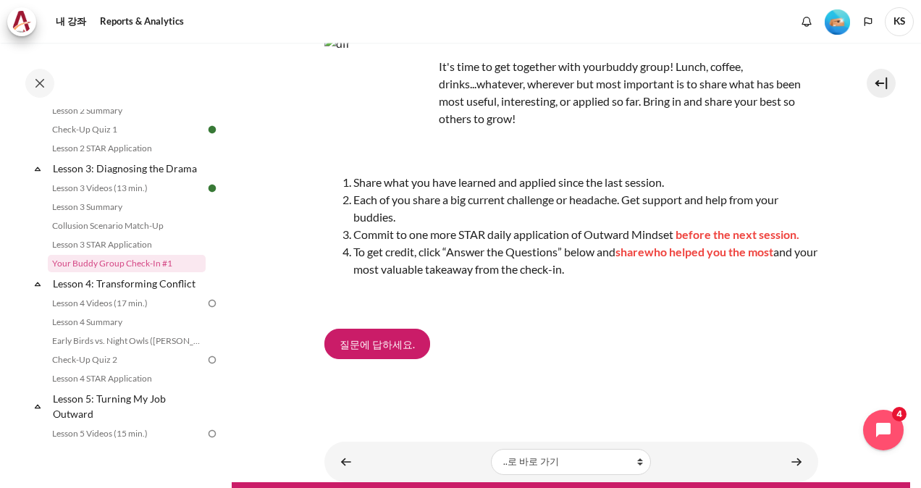
scroll to position [96, 0]
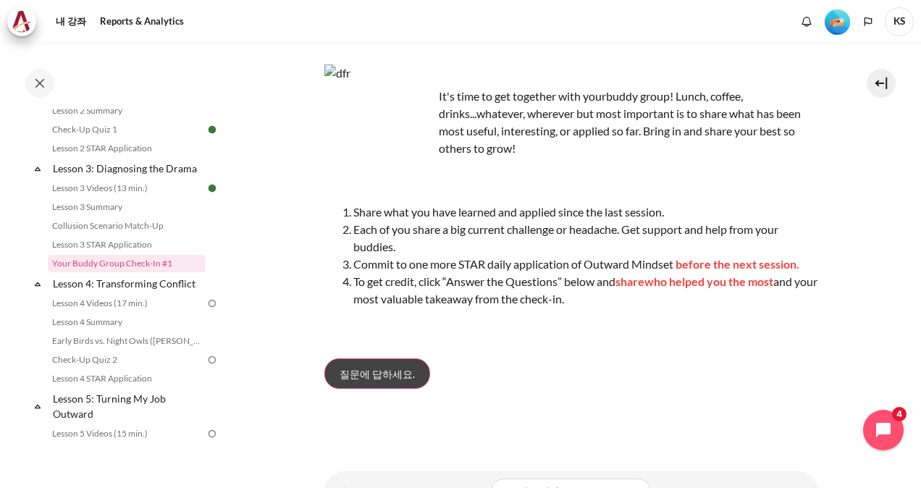
click at [385, 377] on span "질문에 답하세요." at bounding box center [377, 373] width 75 height 15
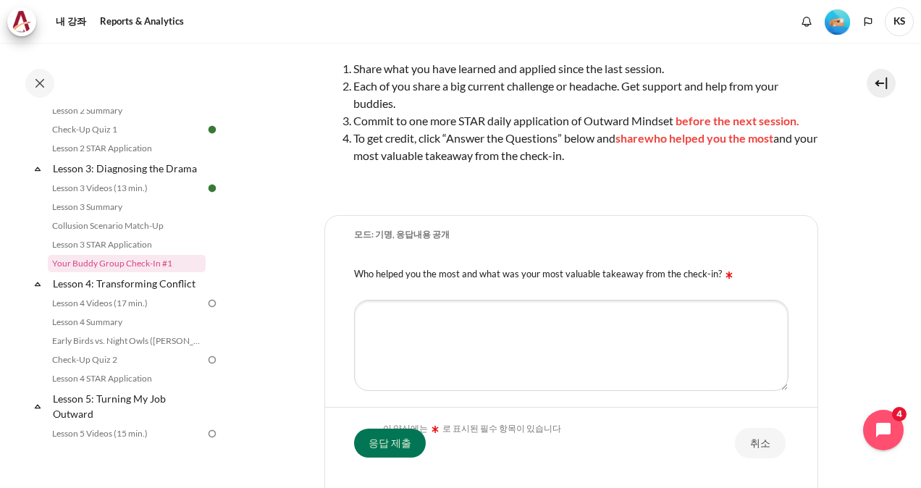
scroll to position [319, 0]
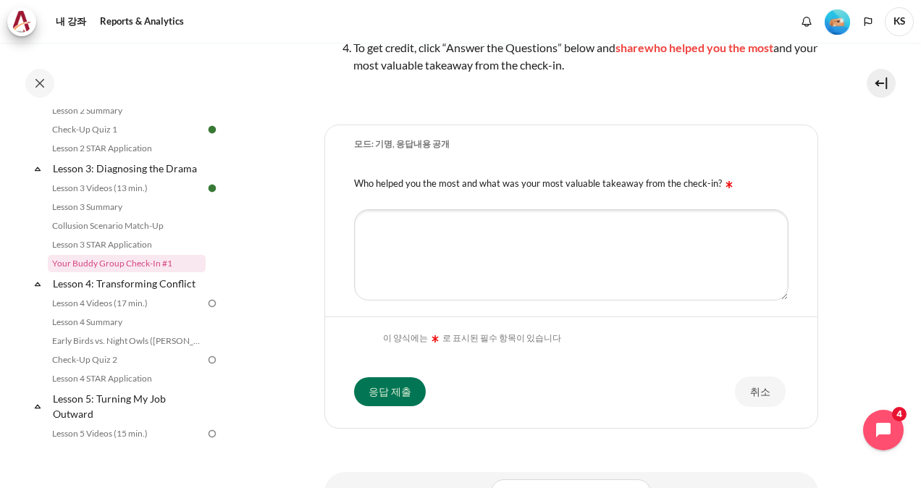
drag, startPoint x: 355, startPoint y: 180, endPoint x: 710, endPoint y: 178, distance: 354.8
click at [710, 178] on label "Who helped you the most and what was your most valuable takeaway from the check…" at bounding box center [545, 183] width 382 height 12
copy label "Who helped you the most and what was your most valuable takeaway from the check…"
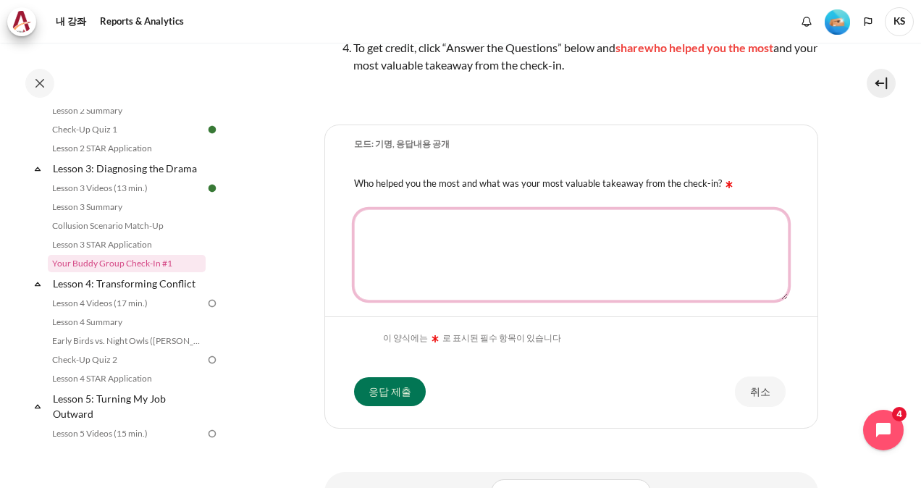
click at [458, 233] on textarea "Who helped you the most and what was your most valuable takeaway from the check…" at bounding box center [571, 254] width 434 height 91
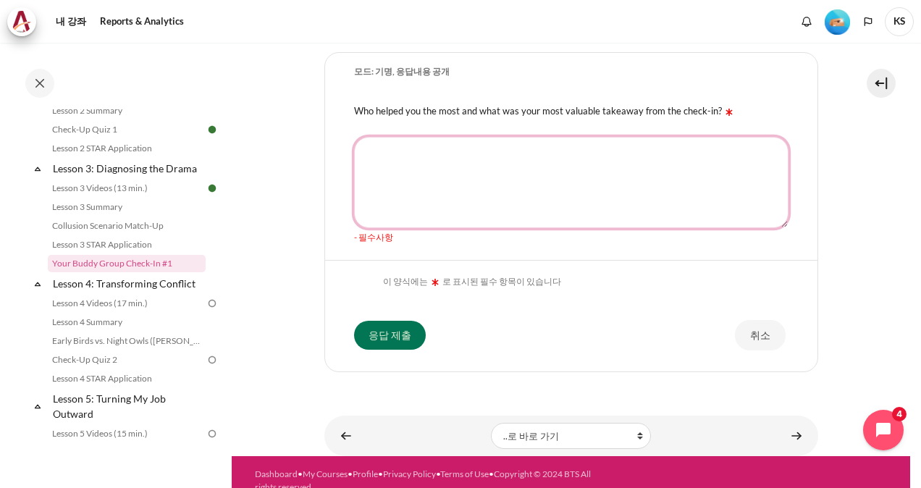
click at [470, 159] on textarea "Who helped you the most and what was your most valuable takeaway from the check…" at bounding box center [571, 182] width 434 height 91
paste textarea "동료 매니저님들이 가장 큰 도움을 주었습니다. 문제가 생겼을때 매니저님들이 제 이야기를 들어주고 제가 고민하던 부분에 대해 조언을 해주셨습니다."
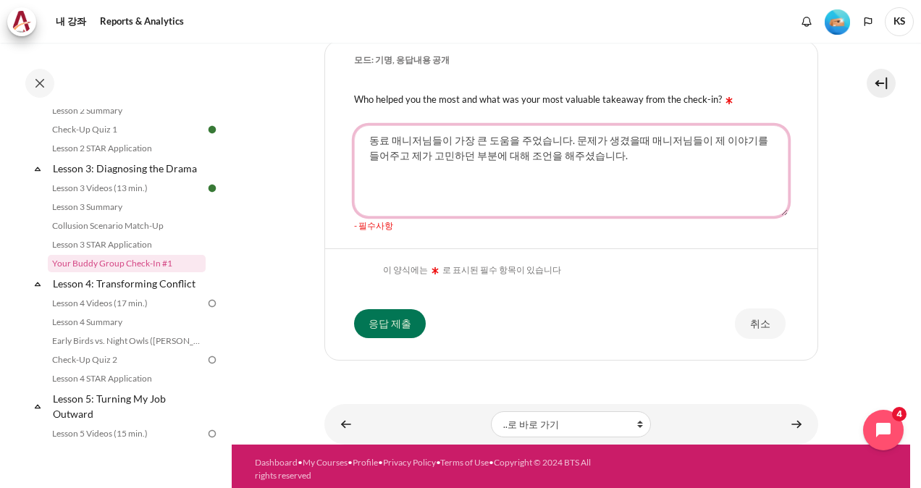
scroll to position [407, 0]
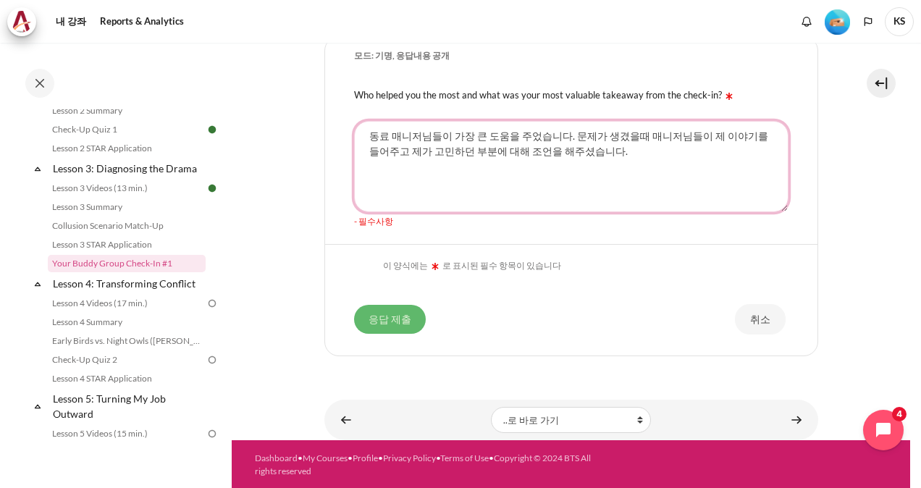
type textarea "동료 매니저님들이 가장 큰 도움을 주었습니다. 문제가 생겼을때 매니저님들이 제 이야기를 들어주고 제가 고민하던 부분에 대해 조언을 해주셨습니다."
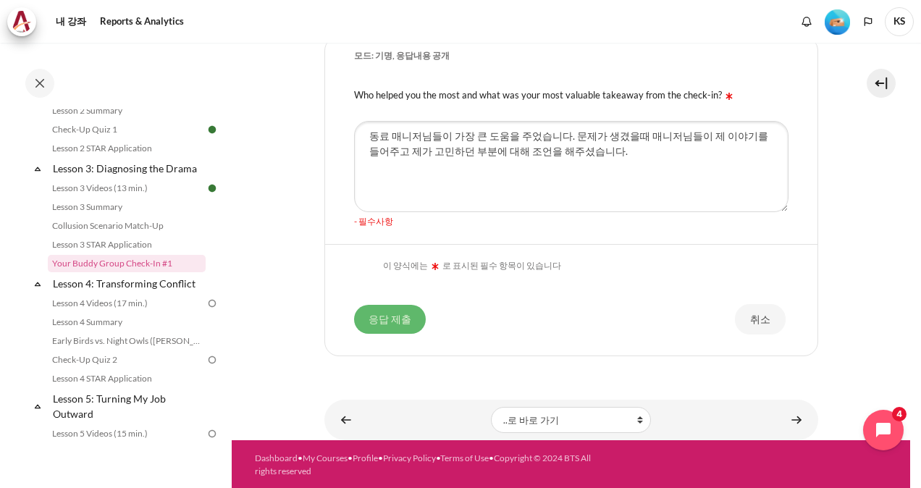
click at [382, 318] on input "응답 제출" at bounding box center [390, 319] width 72 height 29
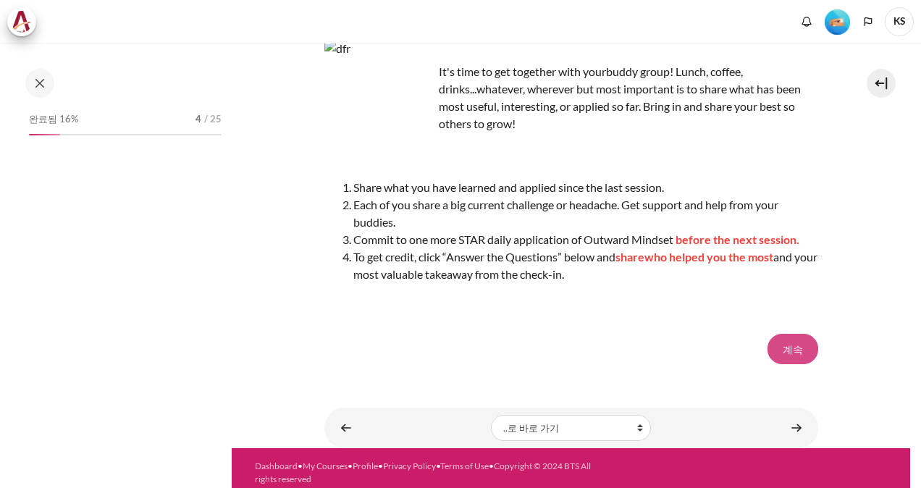
scroll to position [153, 0]
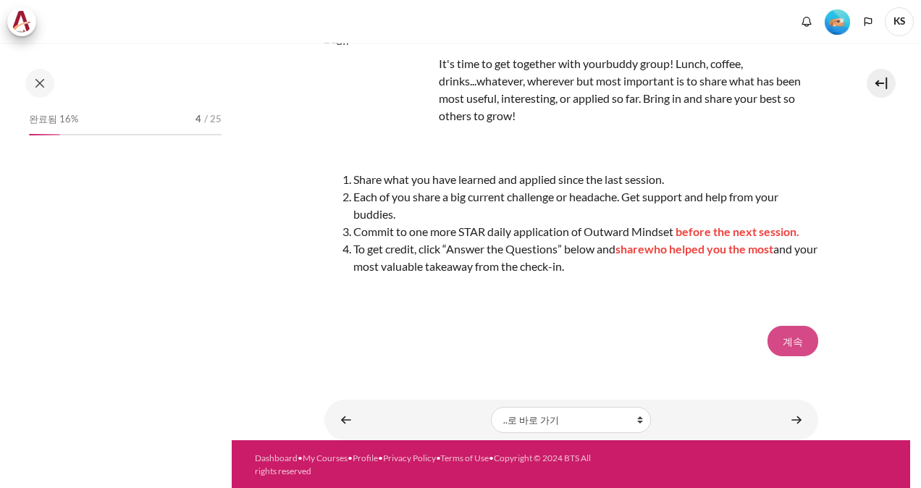
click at [782, 340] on button "계속" at bounding box center [792, 341] width 51 height 30
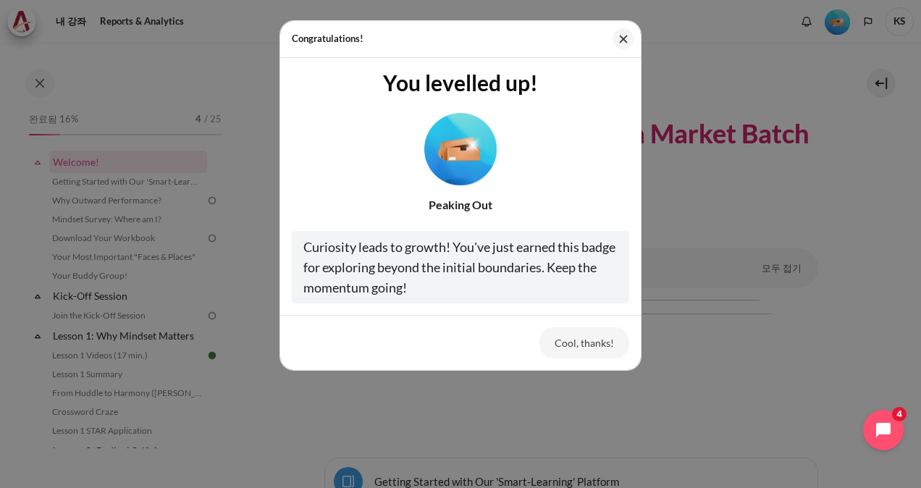
click at [469, 166] on img "Level #2" at bounding box center [460, 148] width 72 height 72
click at [584, 339] on button "Cool, thanks!" at bounding box center [584, 342] width 90 height 30
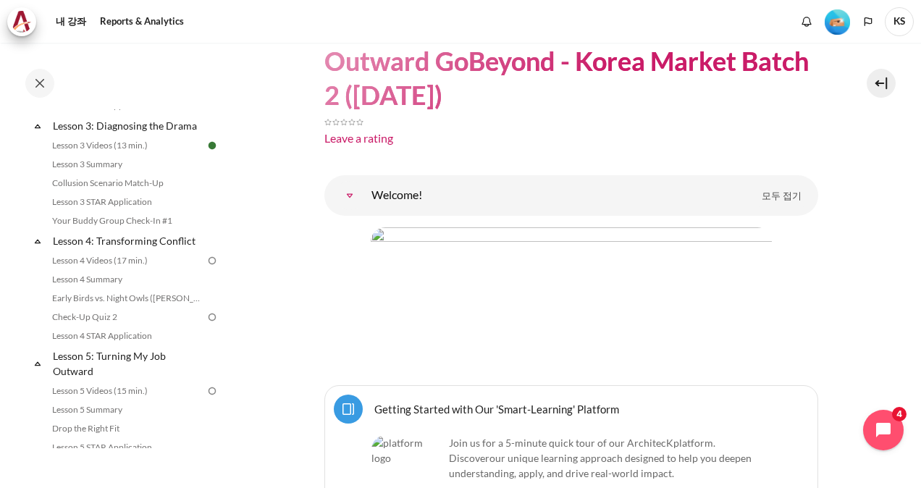
scroll to position [434, 0]
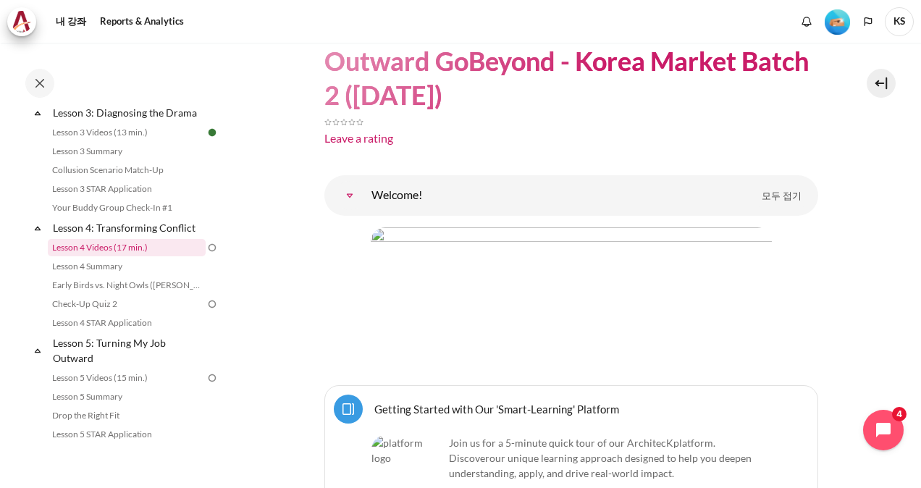
click at [127, 256] on link "Lesson 4 Videos (17 min.)" at bounding box center [127, 247] width 158 height 17
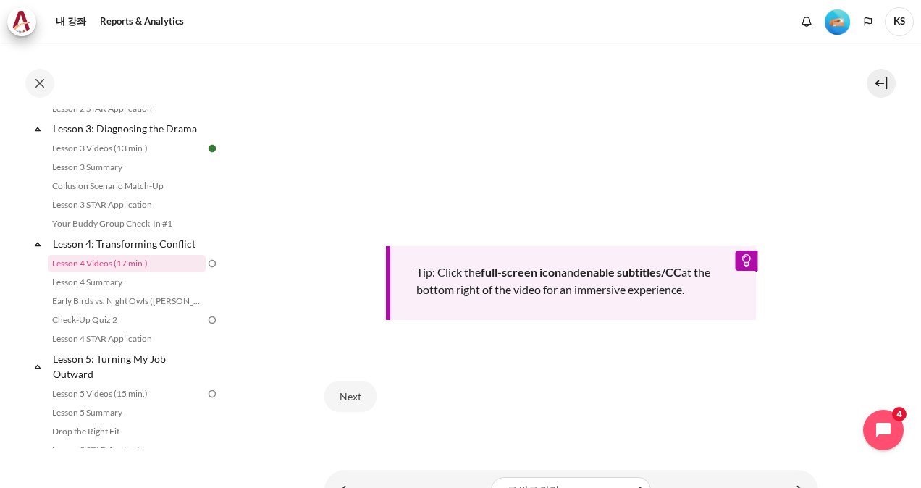
scroll to position [553, 0]
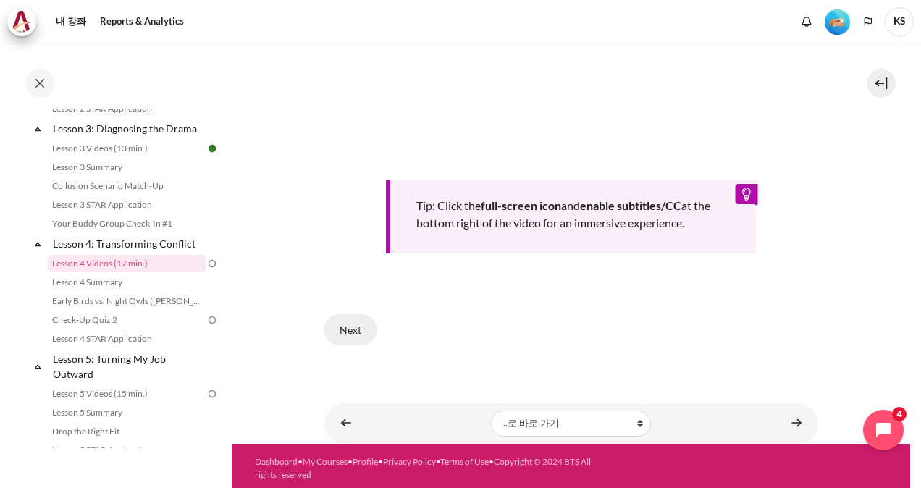
click at [352, 319] on button "Next" at bounding box center [350, 329] width 52 height 30
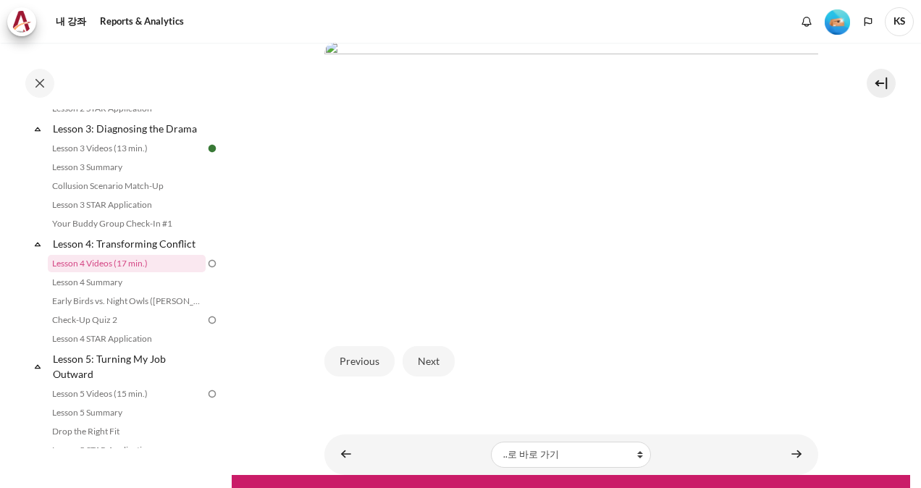
scroll to position [359, 0]
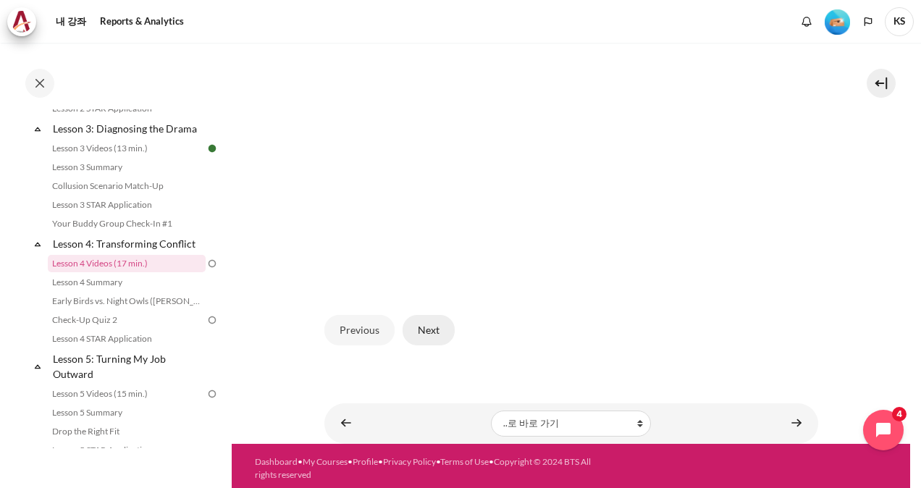
click at [433, 332] on button "Next" at bounding box center [429, 330] width 52 height 30
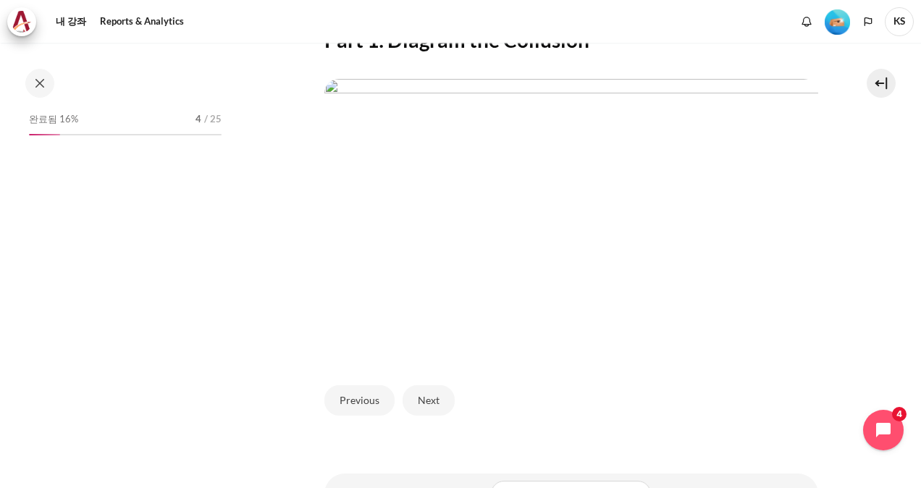
scroll to position [419, 0]
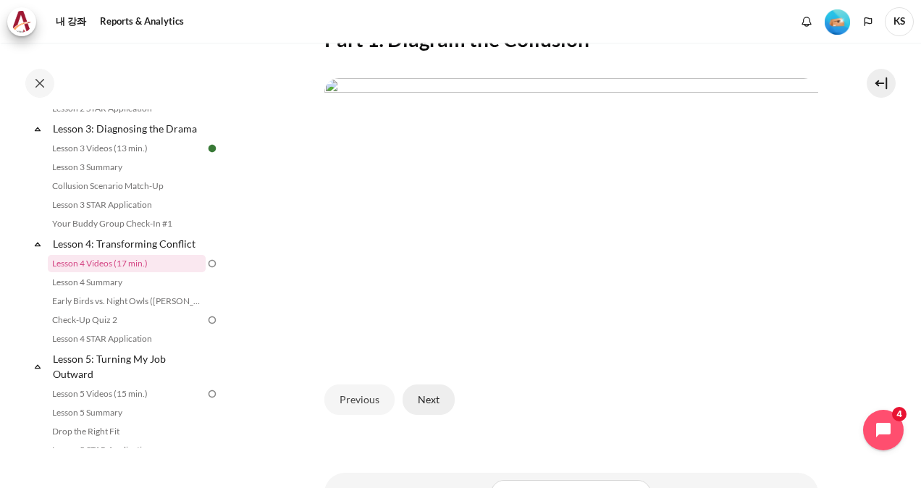
click at [430, 400] on button "Next" at bounding box center [429, 399] width 52 height 30
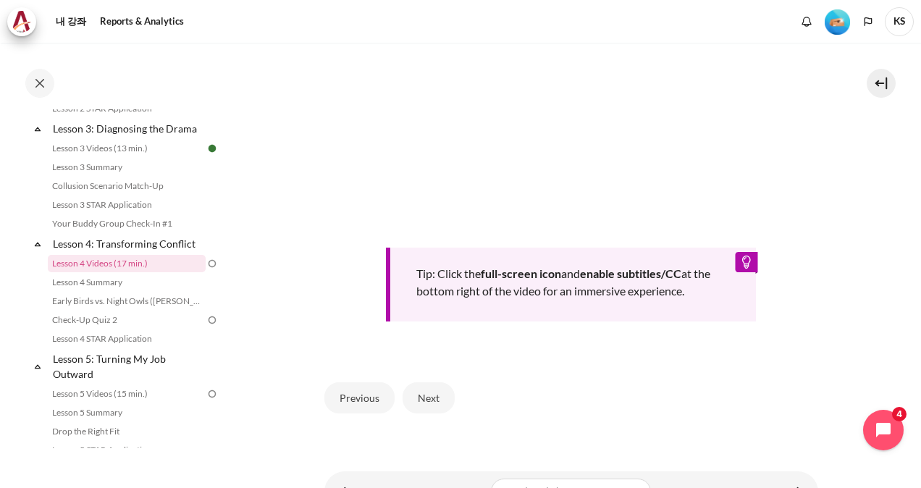
scroll to position [553, 0]
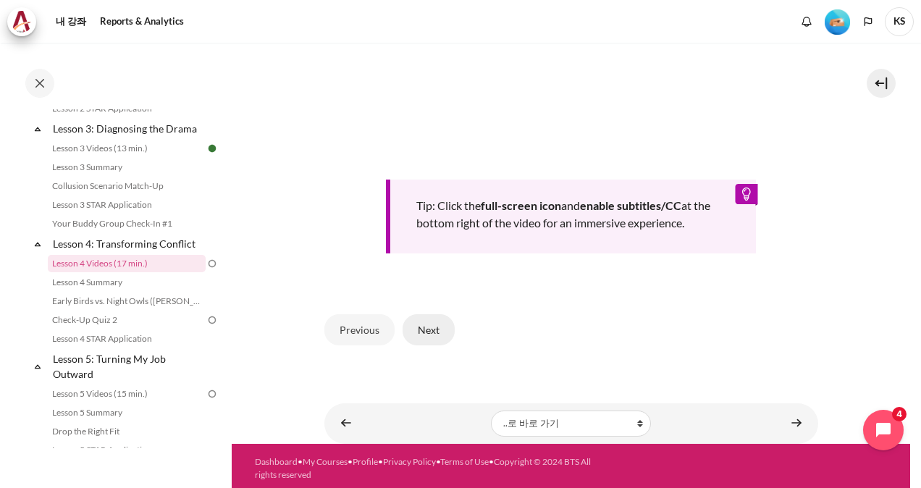
click at [433, 322] on button "Next" at bounding box center [429, 329] width 52 height 30
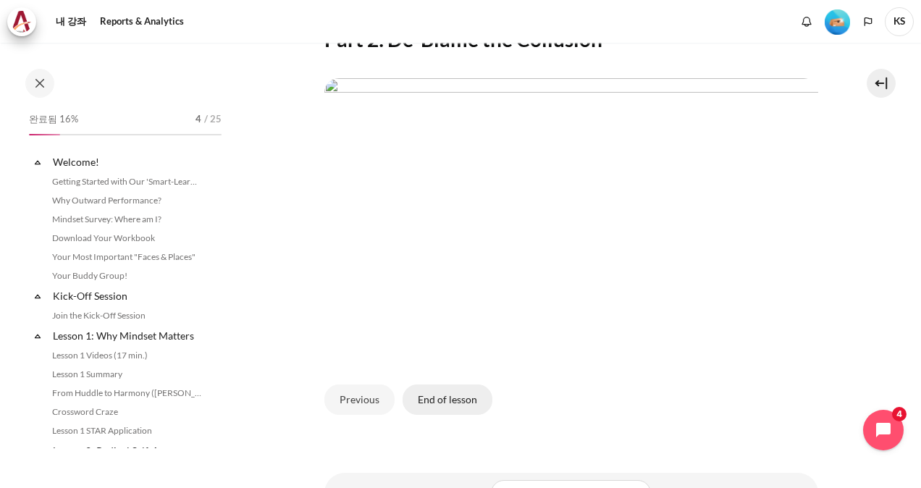
scroll to position [419, 0]
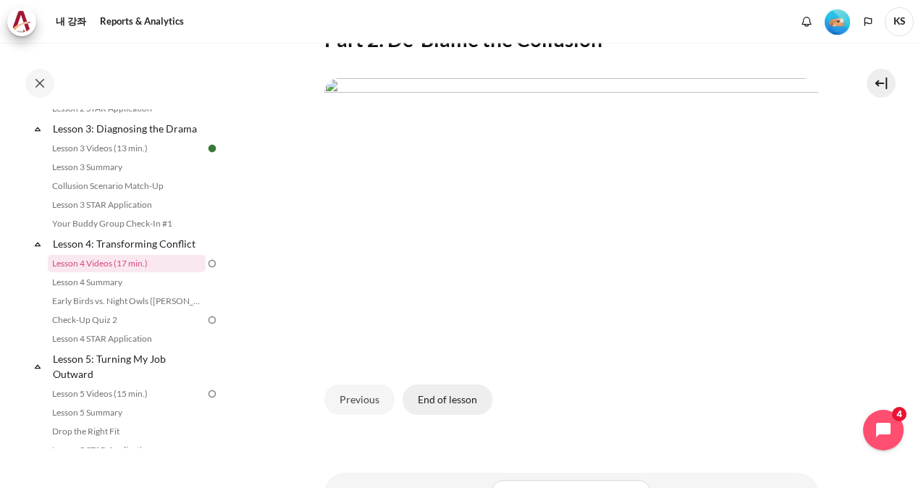
click at [432, 399] on button "End of lesson" at bounding box center [448, 399] width 90 height 30
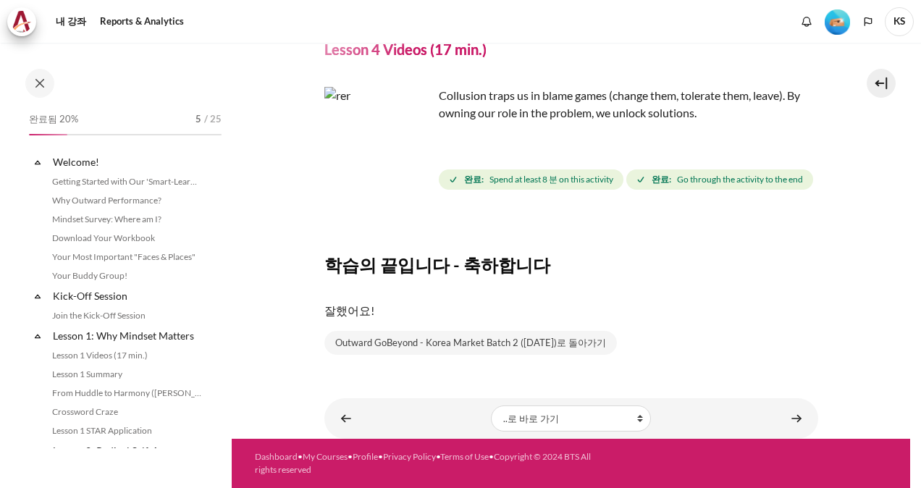
scroll to position [419, 0]
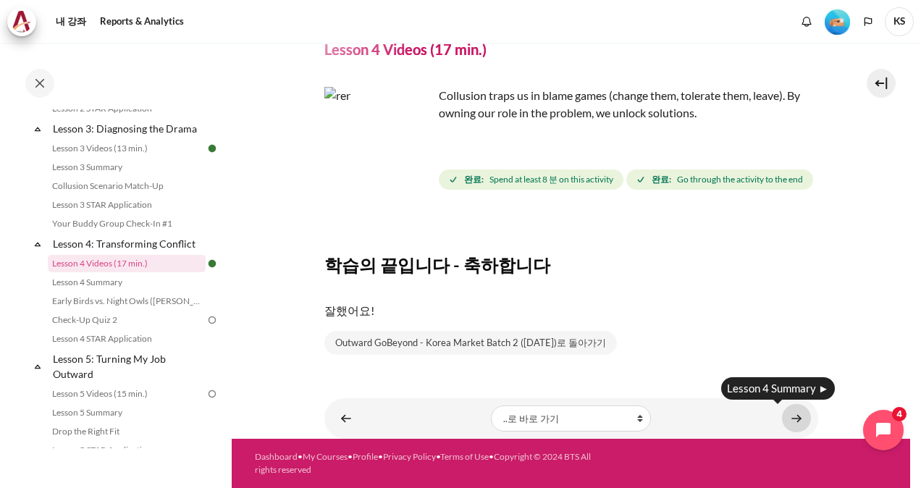
click at [795, 417] on link "내용" at bounding box center [796, 418] width 29 height 28
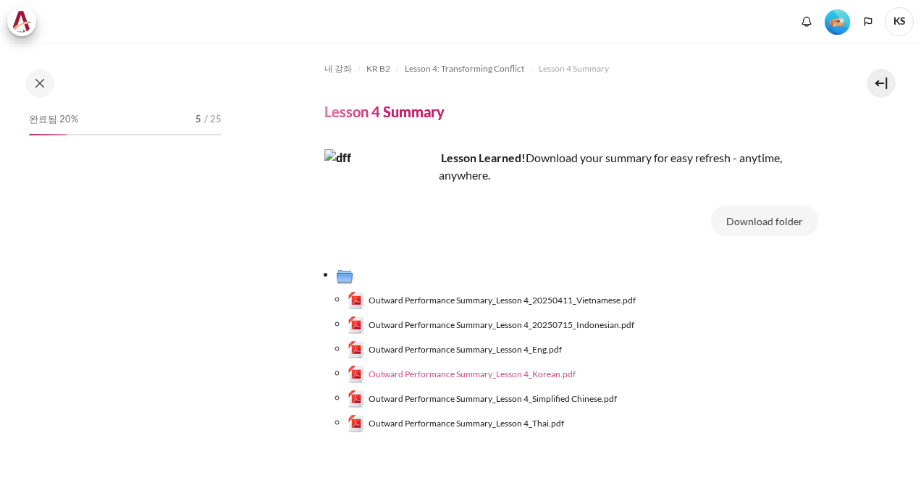
click at [502, 380] on span "Outward Performance Summary_Lesson 4_Korean.pdf" at bounding box center [472, 374] width 207 height 13
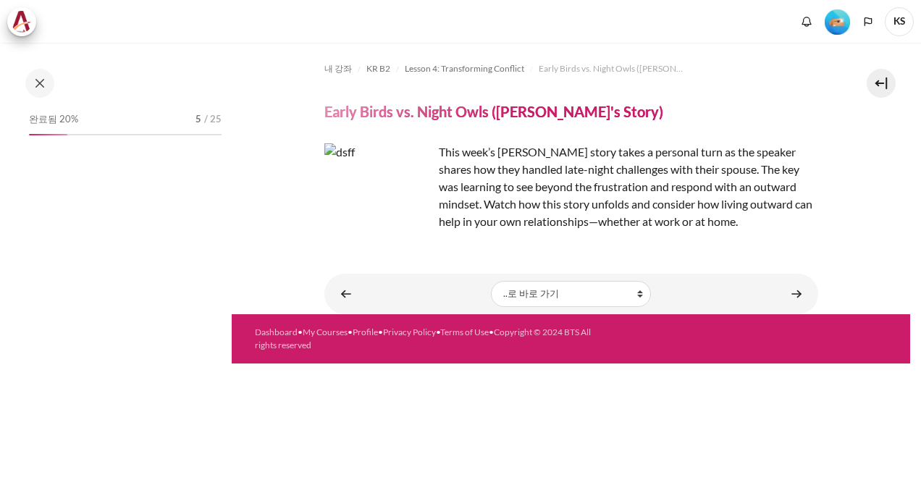
drag, startPoint x: 0, startPoint y: 0, endPoint x: 711, endPoint y: 256, distance: 755.8
click at [711, 256] on div "내 강좌 KR B2 Lesson 4: Transforming Conflict Early Birds vs. Night Owls (Macro's …" at bounding box center [571, 179] width 494 height 272
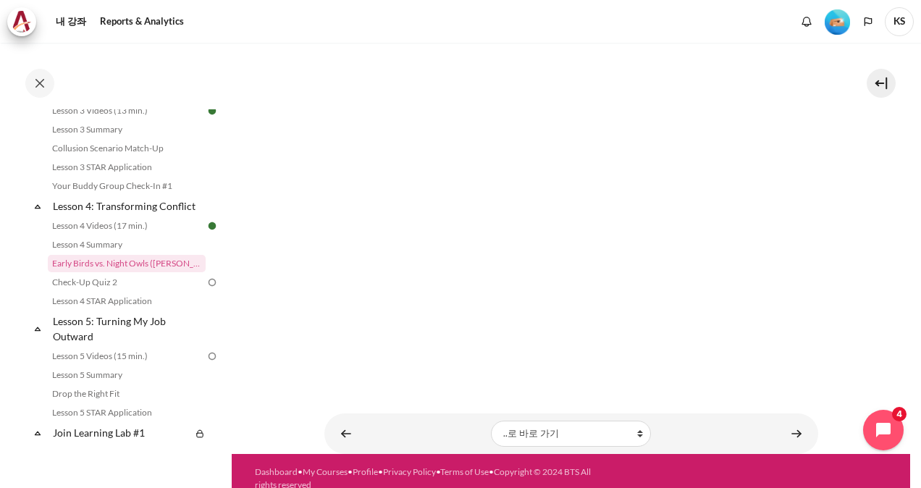
scroll to position [723, 0]
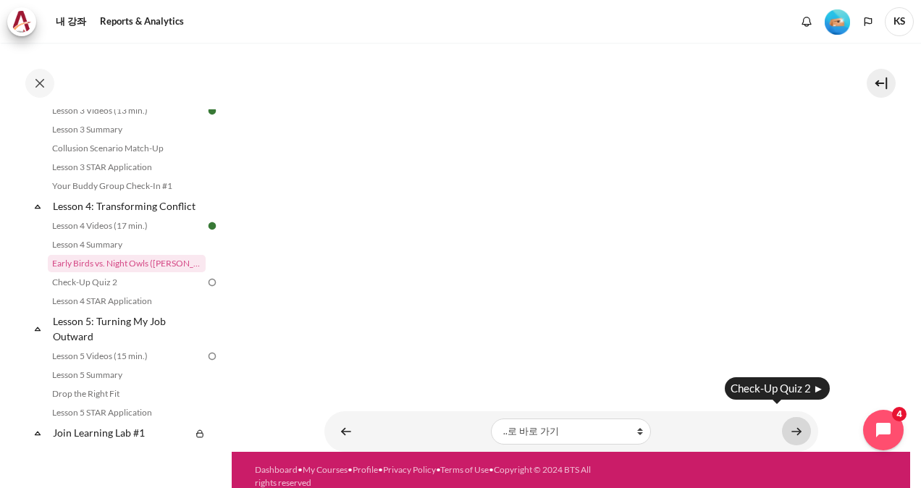
click at [789, 417] on link "내용" at bounding box center [796, 431] width 29 height 28
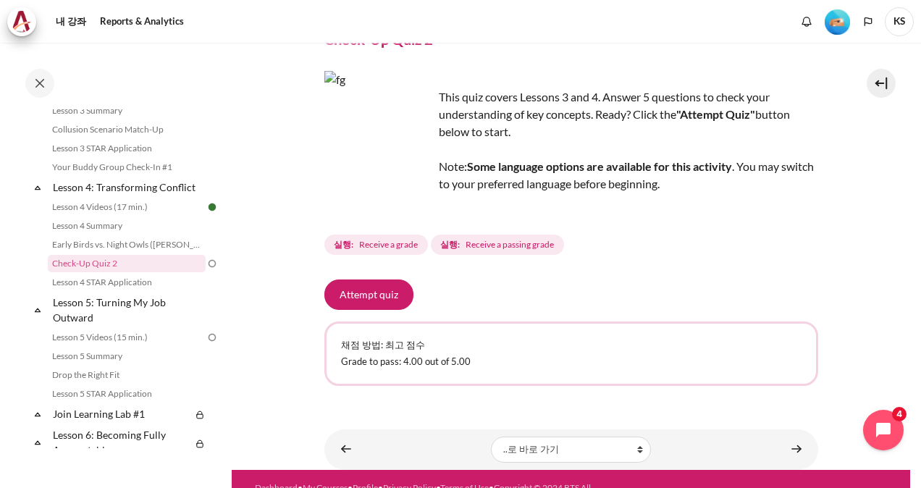
scroll to position [102, 0]
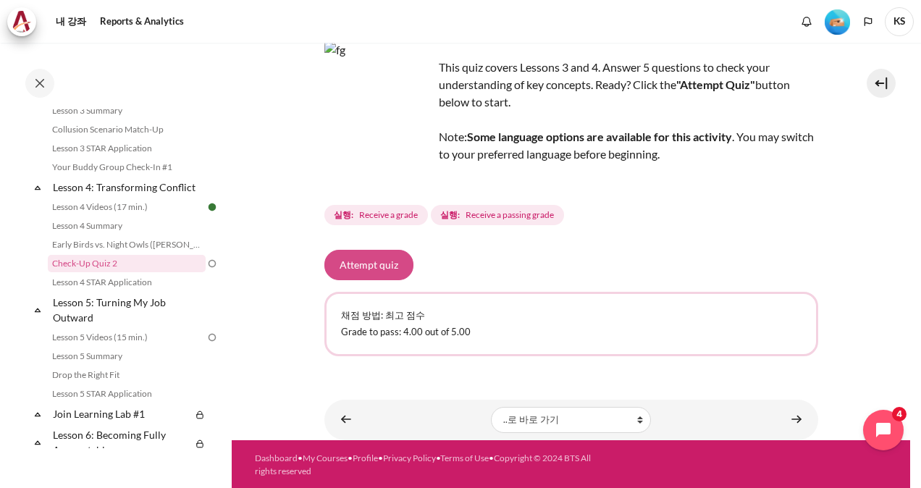
click at [365, 261] on button "Attempt quiz" at bounding box center [368, 265] width 89 height 30
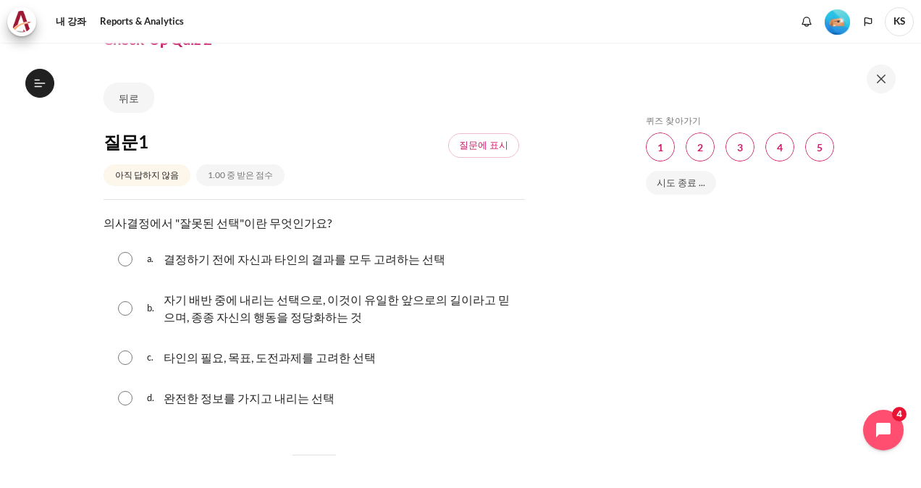
scroll to position [475, 0]
click at [127, 306] on input "내용" at bounding box center [125, 308] width 14 height 14
radio input "true"
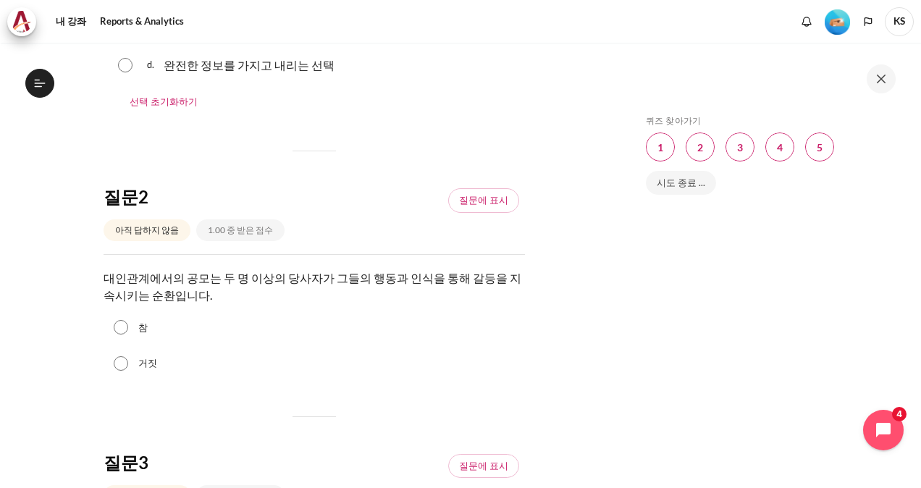
scroll to position [434, 0]
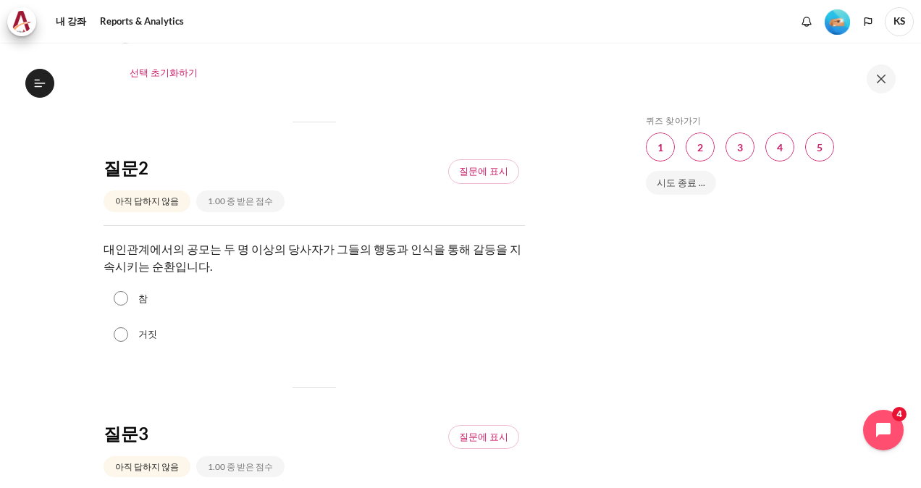
click at [125, 304] on input "참" at bounding box center [121, 298] width 14 height 14
radio input "true"
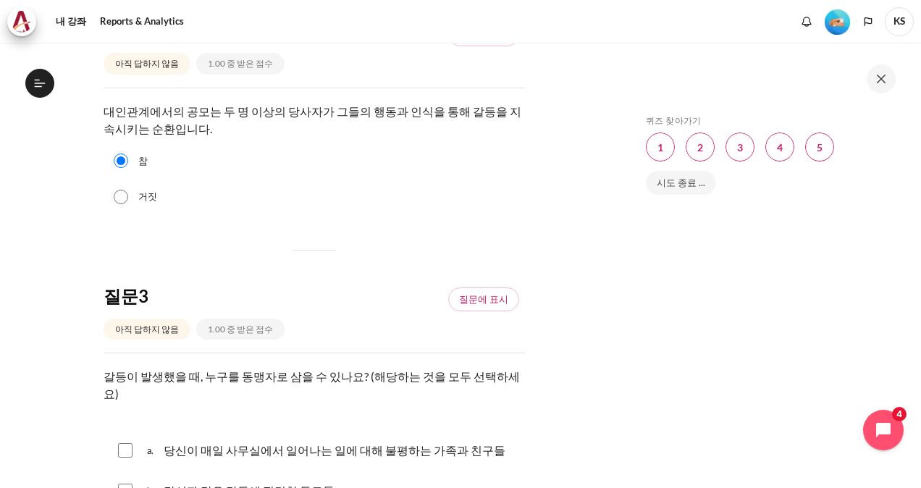
scroll to position [724, 0]
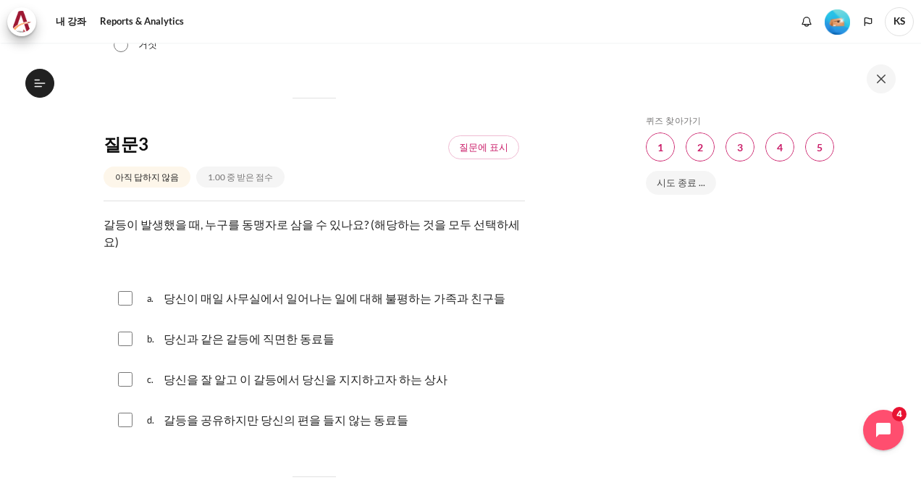
click at [127, 291] on input "내용" at bounding box center [125, 298] width 14 height 14
checkbox input "true"
click at [128, 332] on input "내용" at bounding box center [125, 339] width 14 height 14
checkbox input "true"
click at [120, 372] on input "내용" at bounding box center [125, 379] width 14 height 14
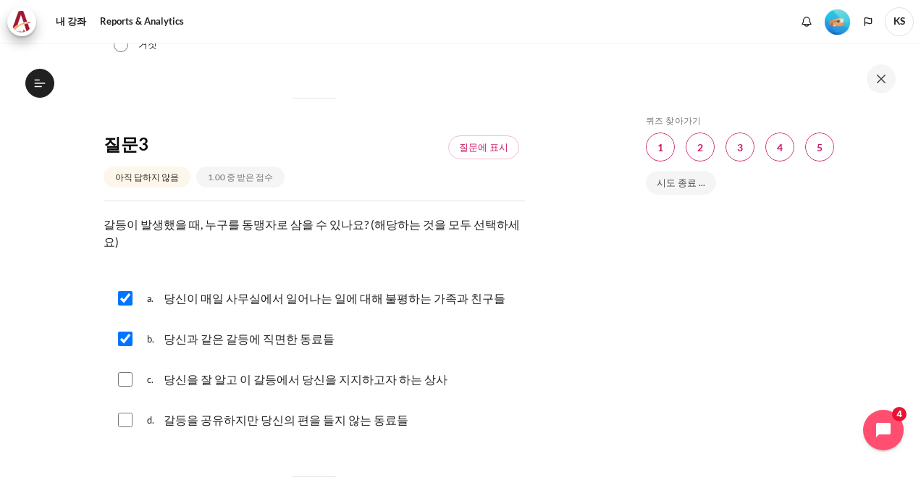
checkbox input "true"
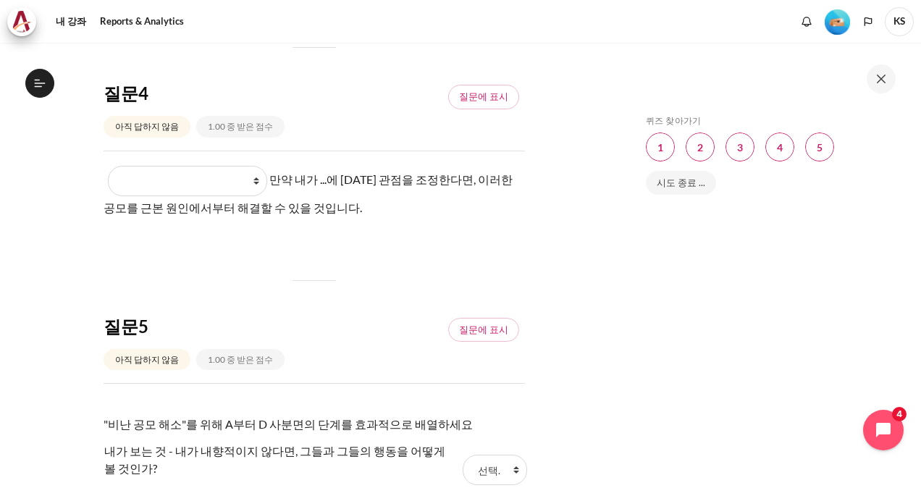
scroll to position [1158, 0]
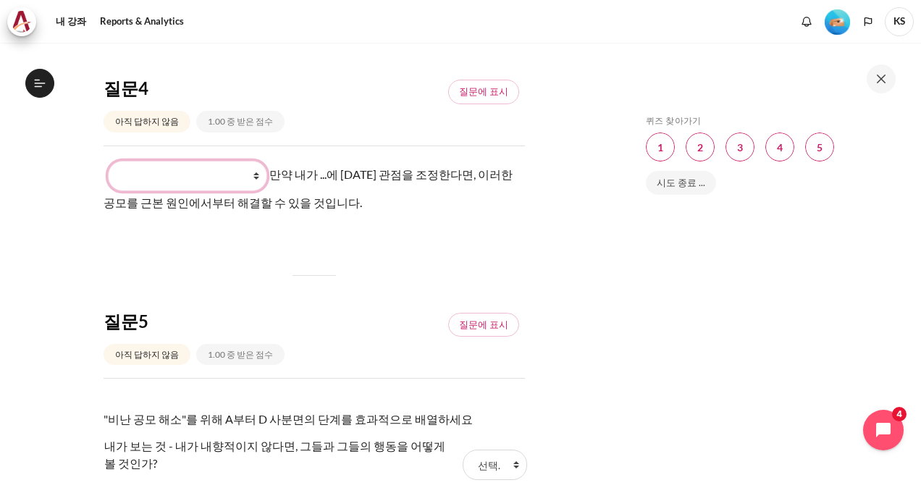
click at [255, 161] on select "What they do What they see and feel What I see and feel about what they do What…" at bounding box center [187, 176] width 159 height 30
select select "3"
click at [108, 161] on select "What they do What they see and feel What I see and feel about what they do What…" at bounding box center [187, 176] width 159 height 30
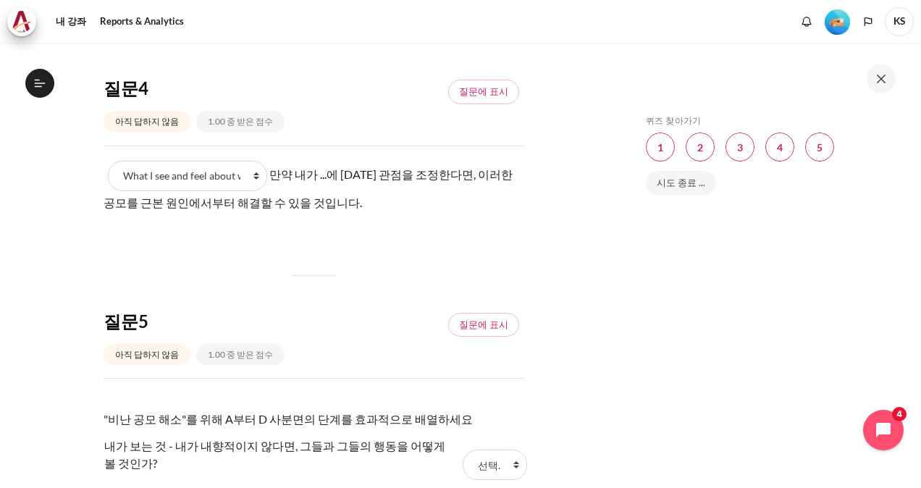
click at [253, 161] on select "What they do What they see and feel What I see and feel about what they do What…" at bounding box center [187, 176] width 159 height 30
click at [260, 161] on select "What they do What they see and feel What I see and feel about what they do What…" at bounding box center [187, 176] width 159 height 30
click at [108, 161] on select "What they do What they see and feel What I see and feel about what they do What…" at bounding box center [187, 176] width 159 height 30
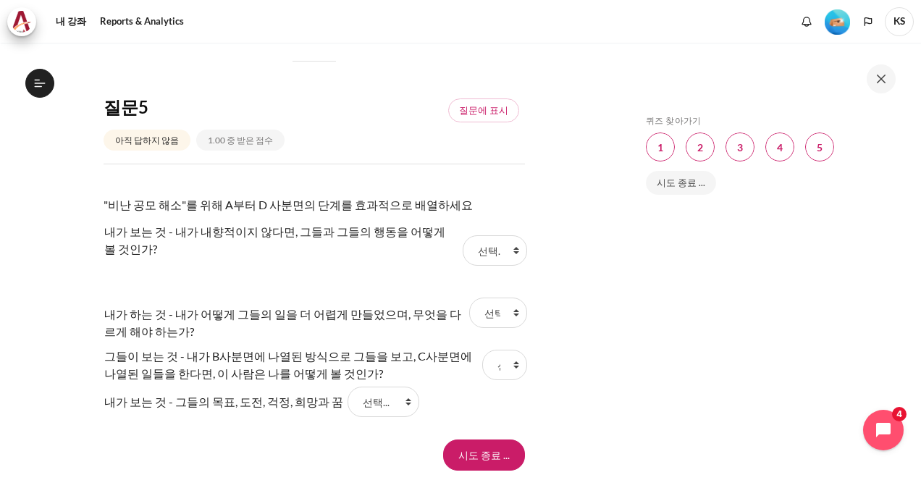
scroll to position [1376, 0]
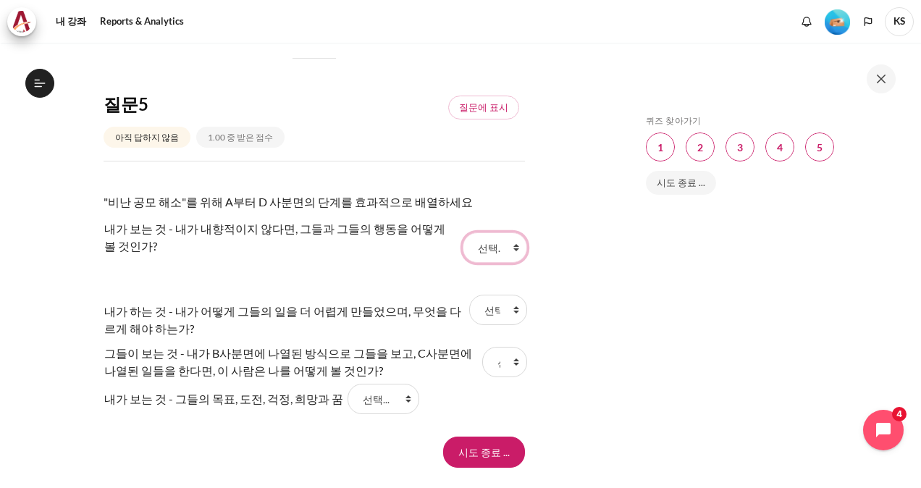
click at [510, 232] on select "선택... B D C A" at bounding box center [495, 247] width 64 height 30
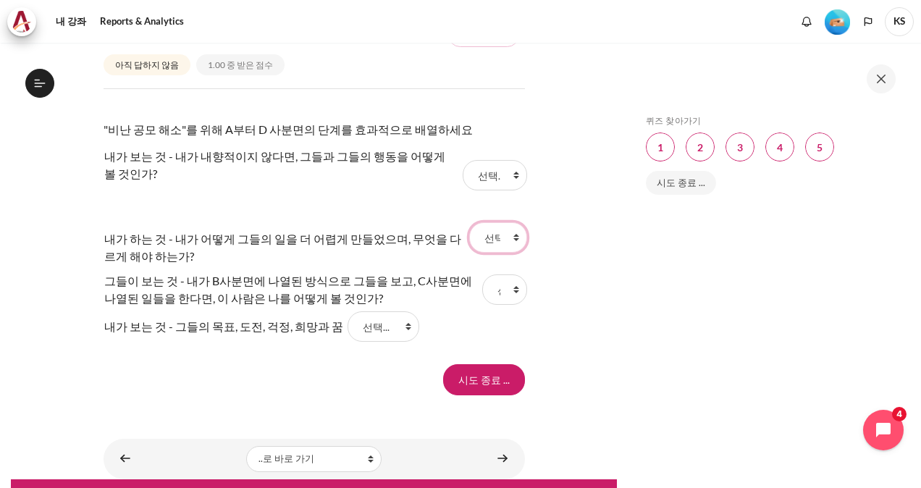
click at [512, 222] on select "선택... B D C A" at bounding box center [498, 237] width 58 height 30
select select "4"
click at [469, 222] on select "선택... B D C A" at bounding box center [498, 237] width 58 height 30
click at [395, 312] on select "선택... B D C A" at bounding box center [384, 326] width 72 height 30
select select "4"
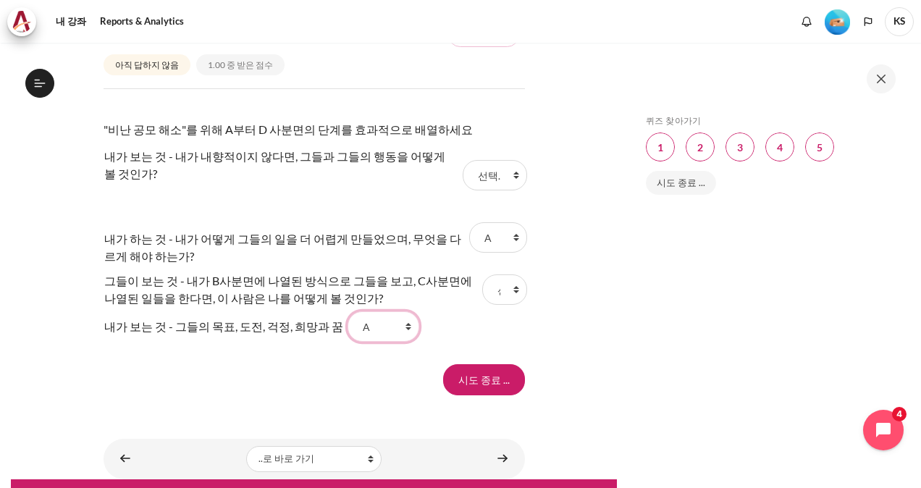
click at [348, 311] on select "선택... B D C A" at bounding box center [384, 326] width 72 height 30
click at [506, 274] on select "선택... B D C A" at bounding box center [504, 289] width 45 height 30
select select "1"
click at [482, 274] on select "선택... B D C A" at bounding box center [504, 289] width 45 height 30
click at [511, 222] on select "선택... B D C A" at bounding box center [498, 237] width 58 height 30
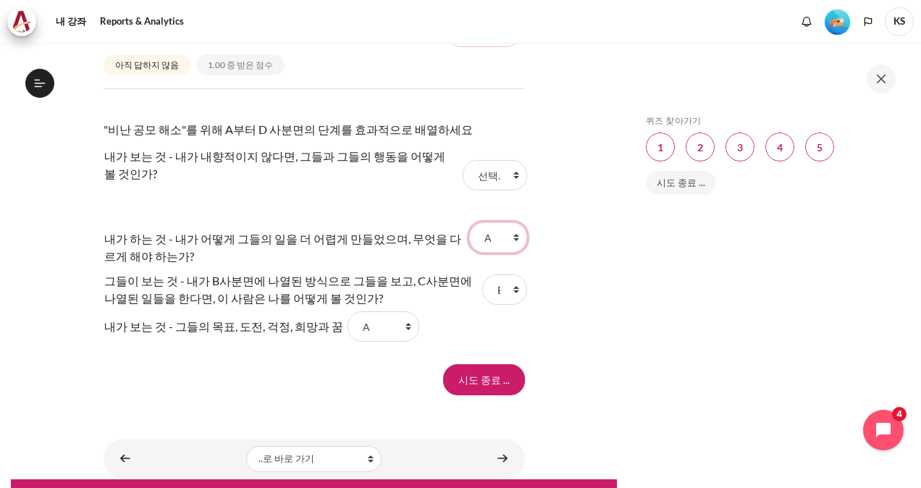
select select "3"
click at [469, 222] on select "선택... B D C A" at bounding box center [498, 237] width 58 height 30
click at [503, 160] on select "선택... B D C A" at bounding box center [495, 175] width 64 height 30
select select "2"
click at [463, 160] on select "선택... B D C A" at bounding box center [495, 175] width 64 height 30
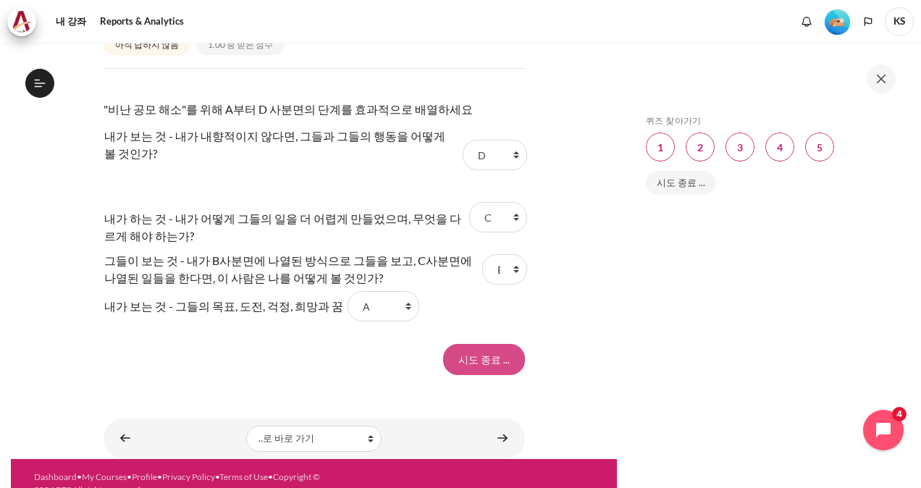
click at [481, 344] on input "시도 종료 ..." at bounding box center [484, 359] width 82 height 30
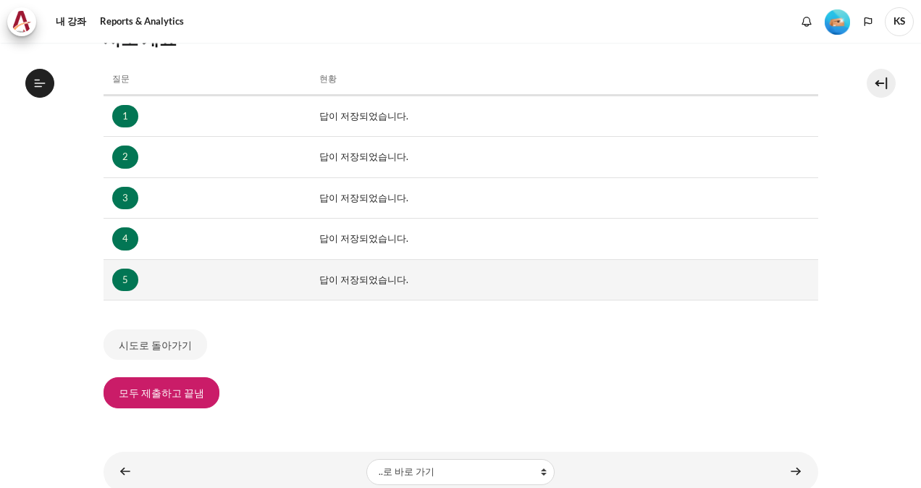
scroll to position [475, 0]
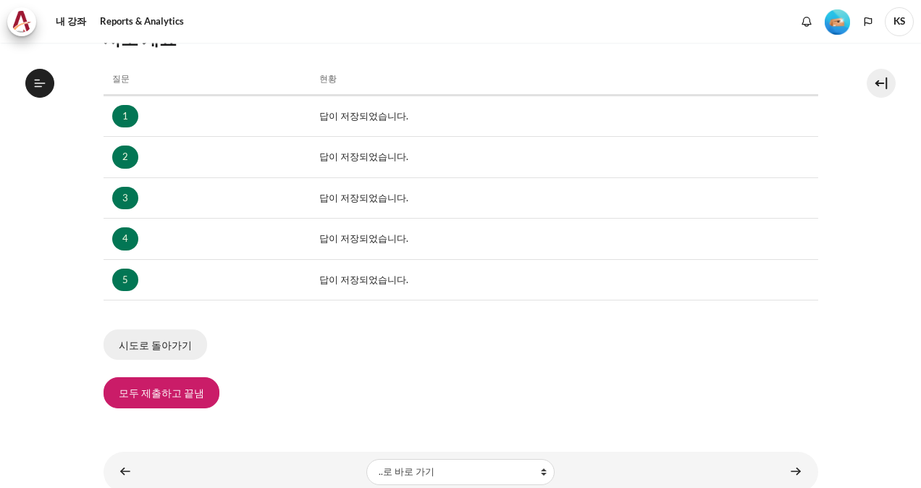
click at [156, 347] on button "시도로 돌아가기" at bounding box center [156, 344] width 104 height 30
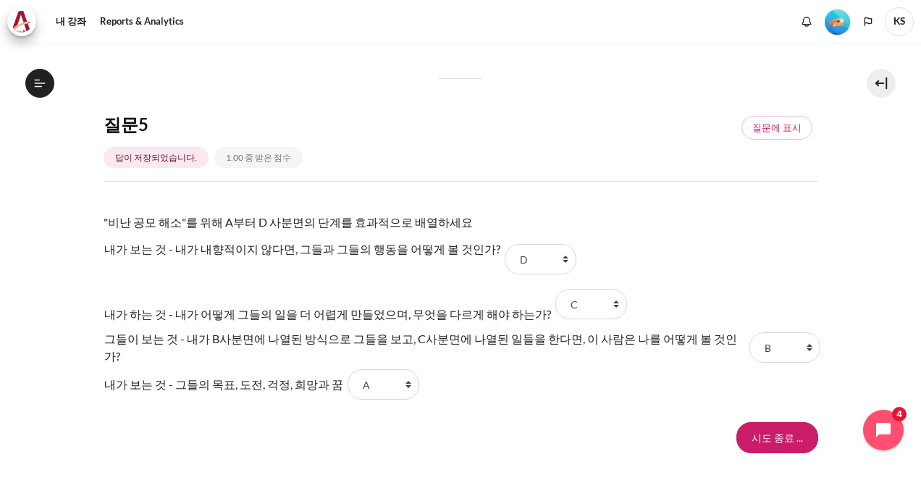
scroll to position [475, 0]
click at [777, 336] on select "선택... B D C A" at bounding box center [784, 347] width 71 height 30
click at [537, 260] on select "선택... B D C A" at bounding box center [541, 259] width 72 height 30
click at [505, 244] on select "선택... B D C A" at bounding box center [541, 259] width 72 height 30
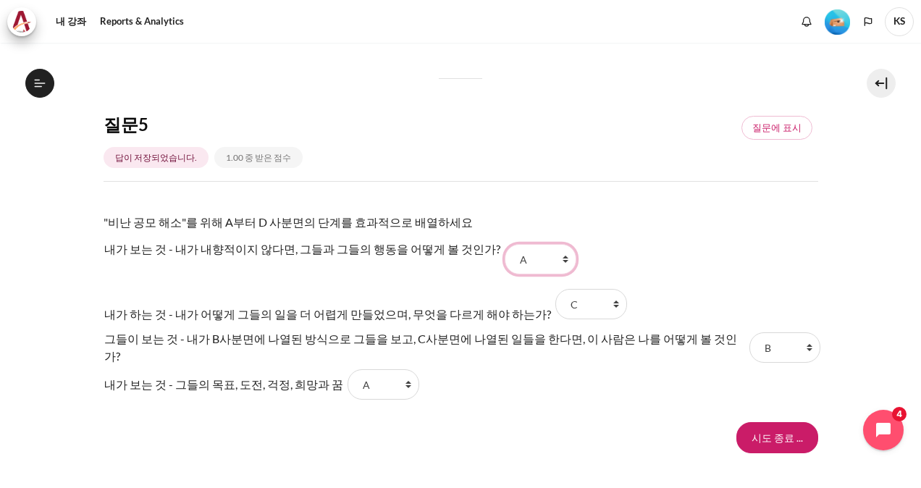
click at [530, 253] on select "선택... B D C A" at bounding box center [541, 259] width 72 height 30
select select "1"
click at [505, 244] on select "선택... B D C A" at bounding box center [541, 259] width 72 height 30
click at [586, 301] on select "선택... B D C A" at bounding box center [591, 304] width 72 height 30
click at [555, 289] on select "선택... B D C A" at bounding box center [591, 304] width 72 height 30
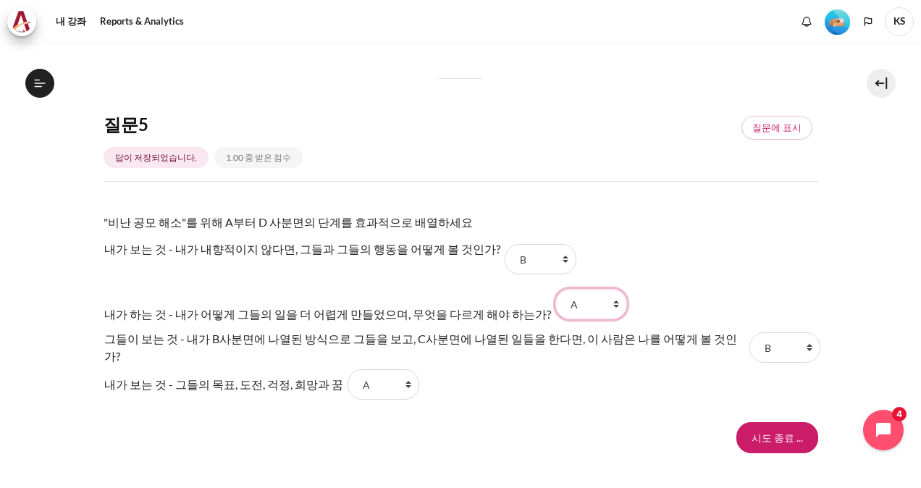
click at [558, 290] on select "선택... B D C A" at bounding box center [591, 304] width 72 height 30
select select "3"
click at [555, 289] on select "선택... B D C A" at bounding box center [591, 304] width 72 height 30
click at [766, 342] on select "선택... B D C A" at bounding box center [784, 347] width 71 height 30
select select "2"
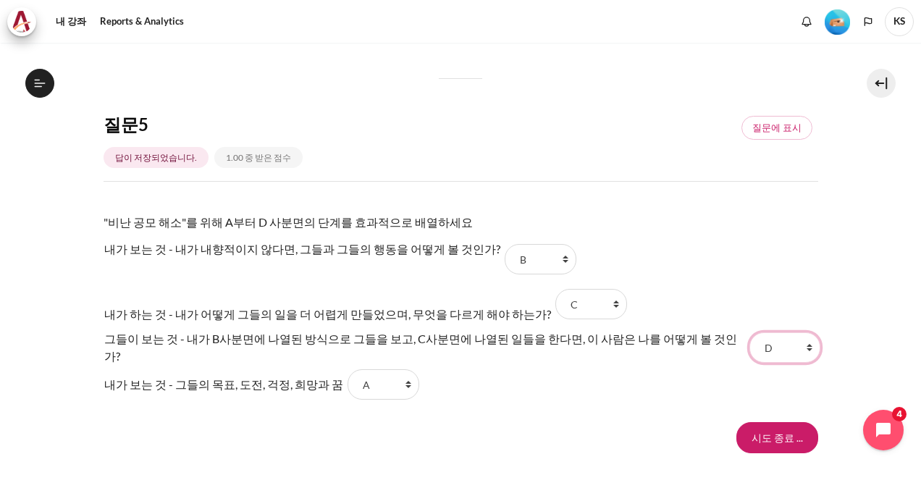
click at [749, 332] on select "선택... B D C A" at bounding box center [784, 347] width 71 height 30
click at [499, 380] on tr "내가 보는 것 - 그들의 목표, 도전, 걱정, 희망과 꿈 답 4 질문 5 선택... B D C A" at bounding box center [461, 385] width 715 height 32
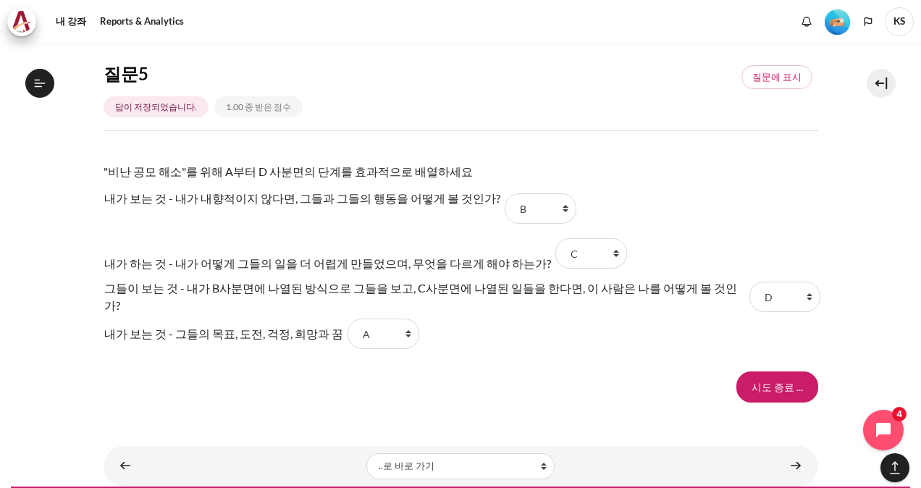
scroll to position [1353, 0]
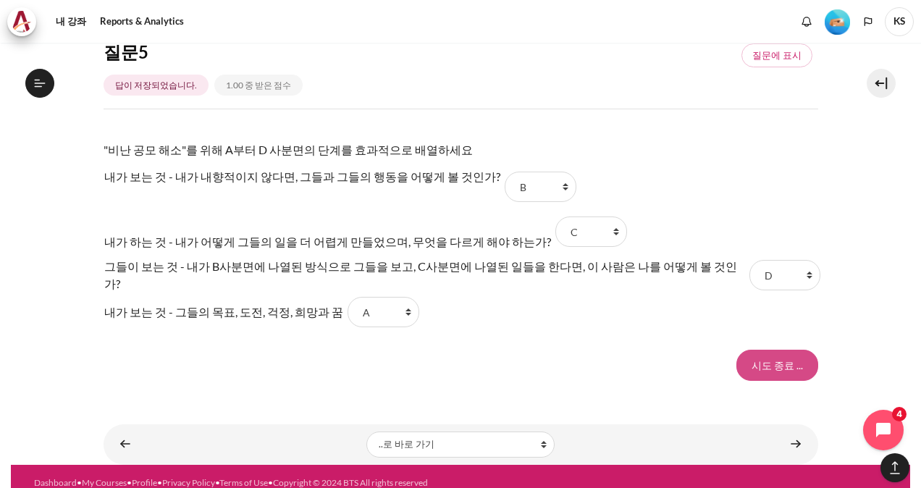
click at [767, 353] on input "시도 종료 ..." at bounding box center [777, 365] width 82 height 30
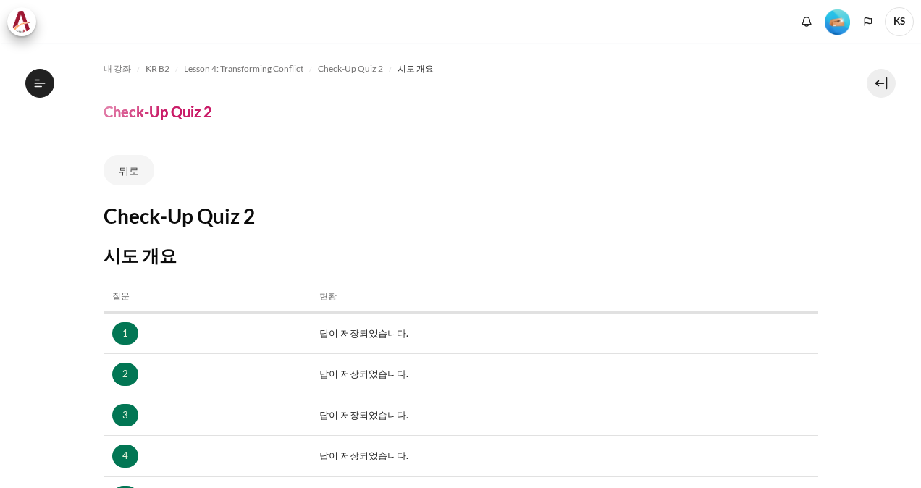
scroll to position [254, 0]
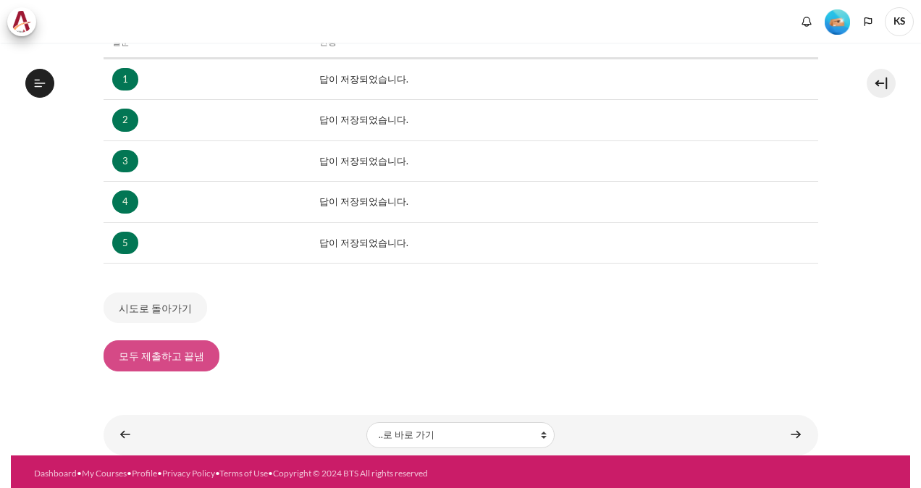
click at [158, 350] on button "모두 제출하고 끝냄" at bounding box center [162, 355] width 116 height 30
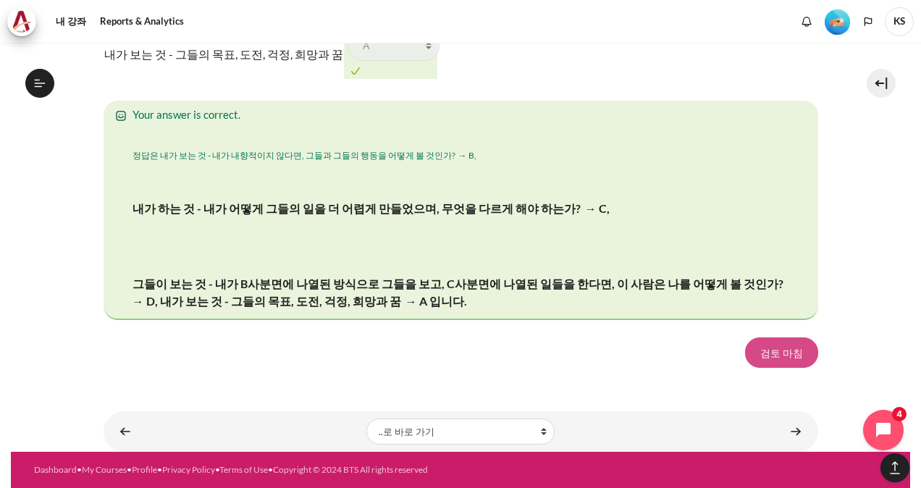
scroll to position [475, 0]
click at [769, 353] on link "검토 마침" at bounding box center [781, 352] width 73 height 30
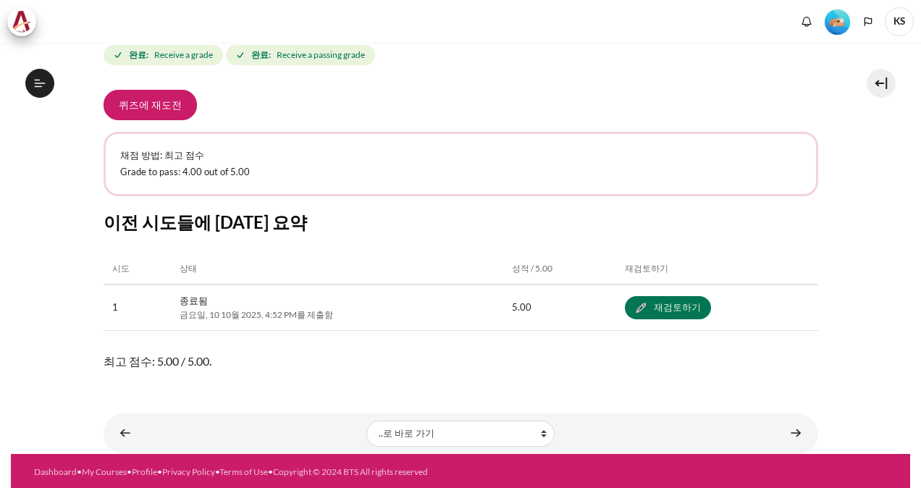
scroll to position [475, 0]
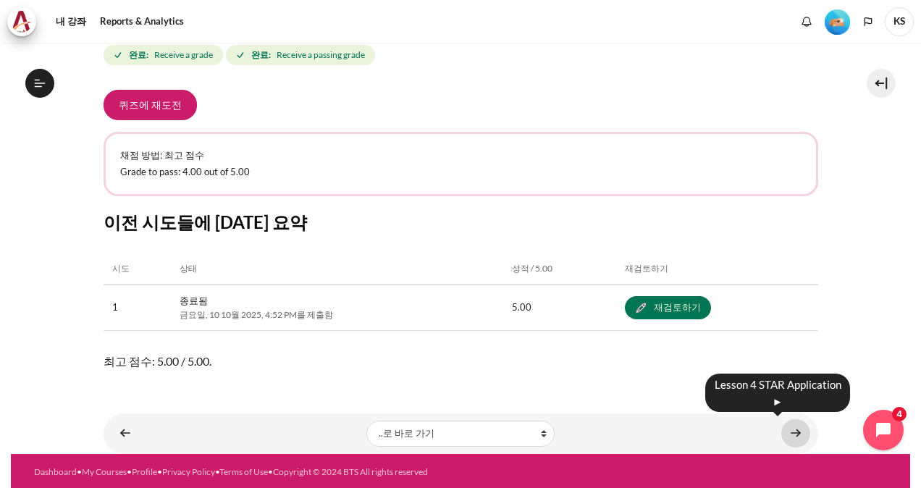
click at [791, 432] on link "내용" at bounding box center [795, 433] width 29 height 28
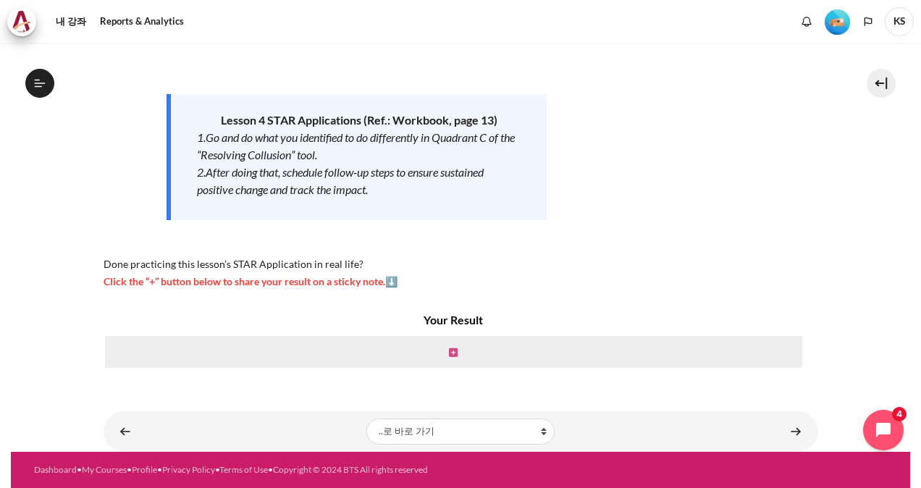
scroll to position [494, 0]
click at [449, 353] on icon "내용" at bounding box center [453, 353] width 9 height 10
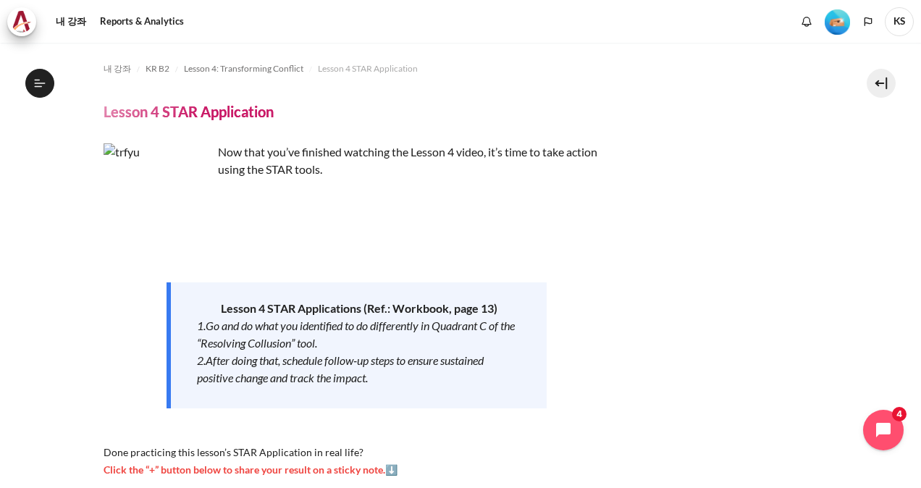
scroll to position [285, 0]
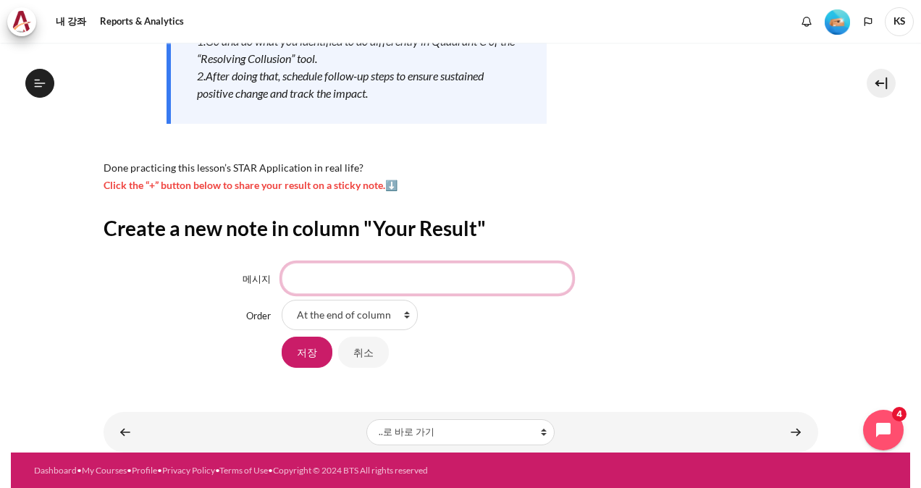
click at [350, 272] on input "메시지" at bounding box center [427, 278] width 291 height 30
type input "공모"
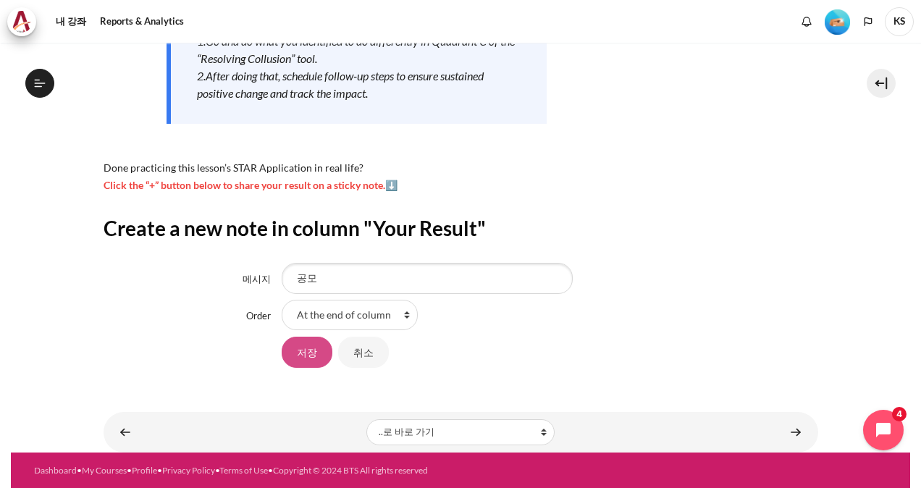
click at [313, 358] on input "저장" at bounding box center [307, 352] width 51 height 30
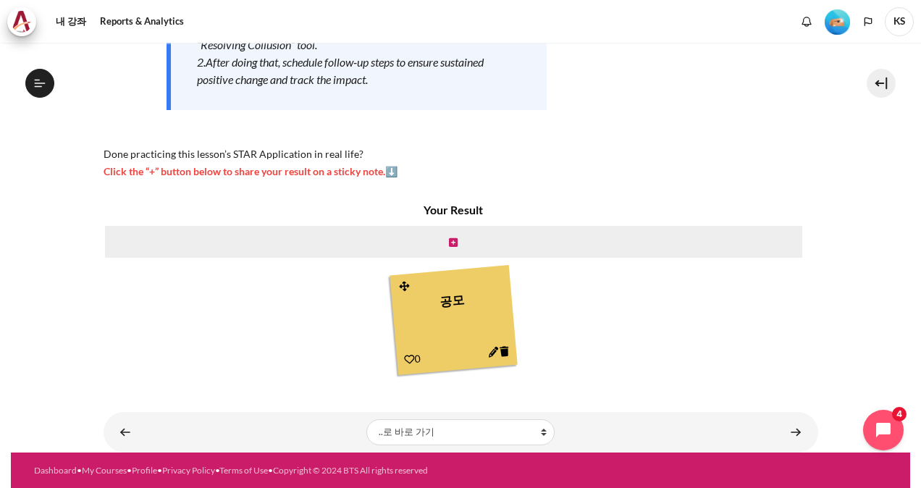
scroll to position [494, 0]
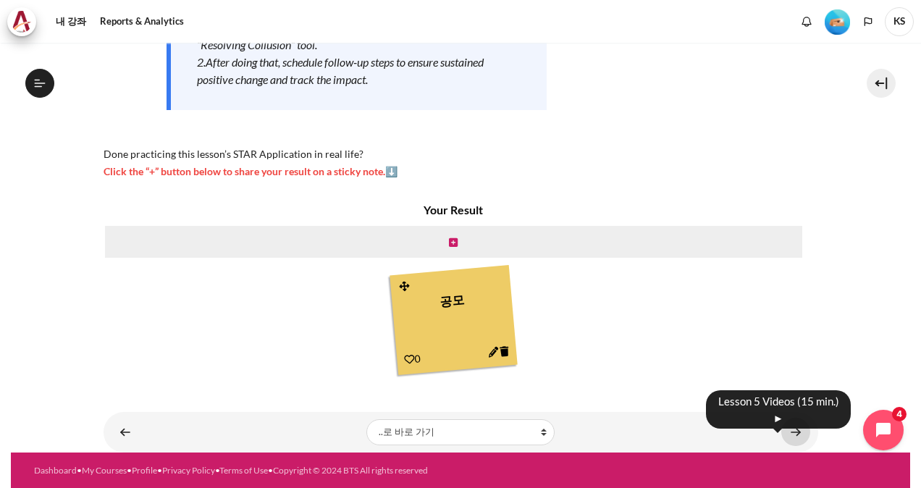
click at [788, 432] on link "내용" at bounding box center [795, 432] width 29 height 28
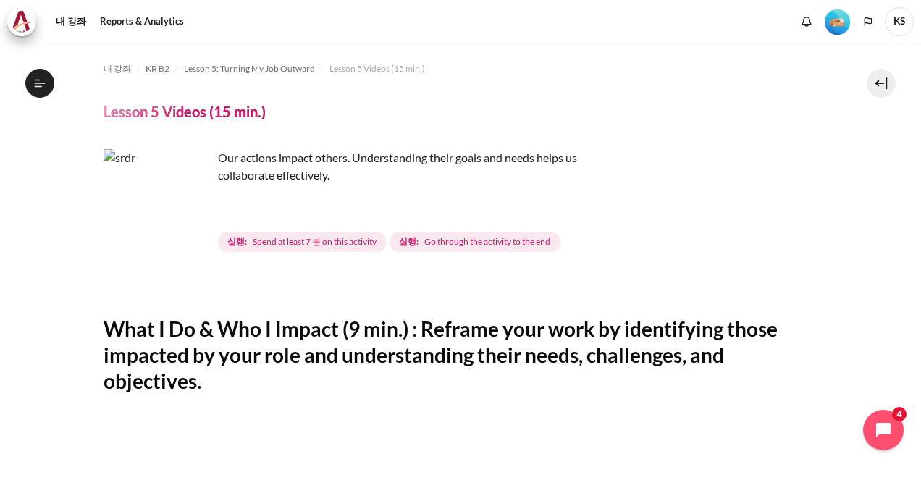
scroll to position [549, 0]
